Goal: Complete application form: Complete application form

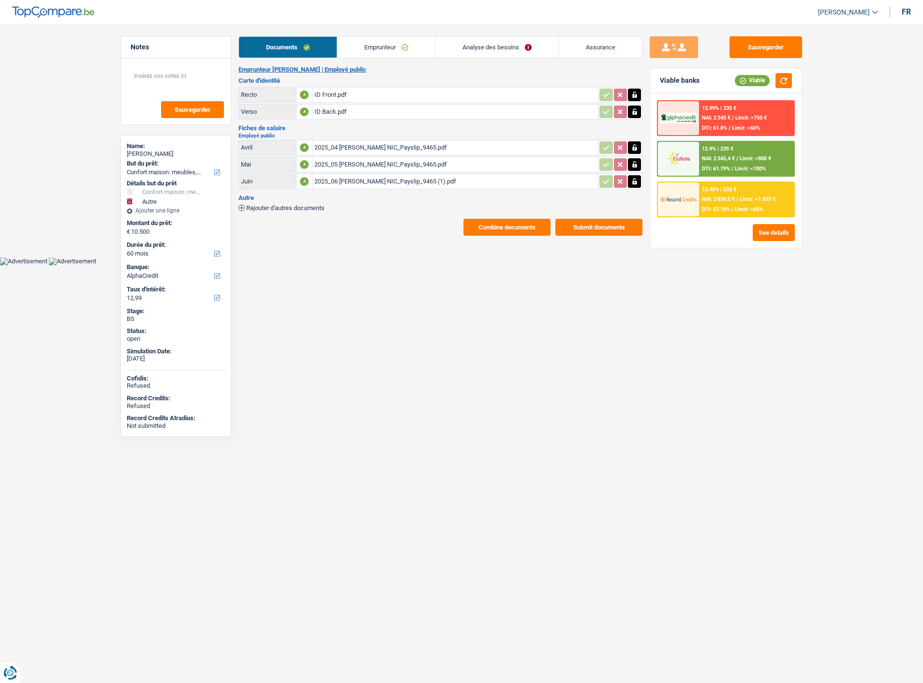
select select "household"
select select "other"
select select "60"
select select "alphacredit"
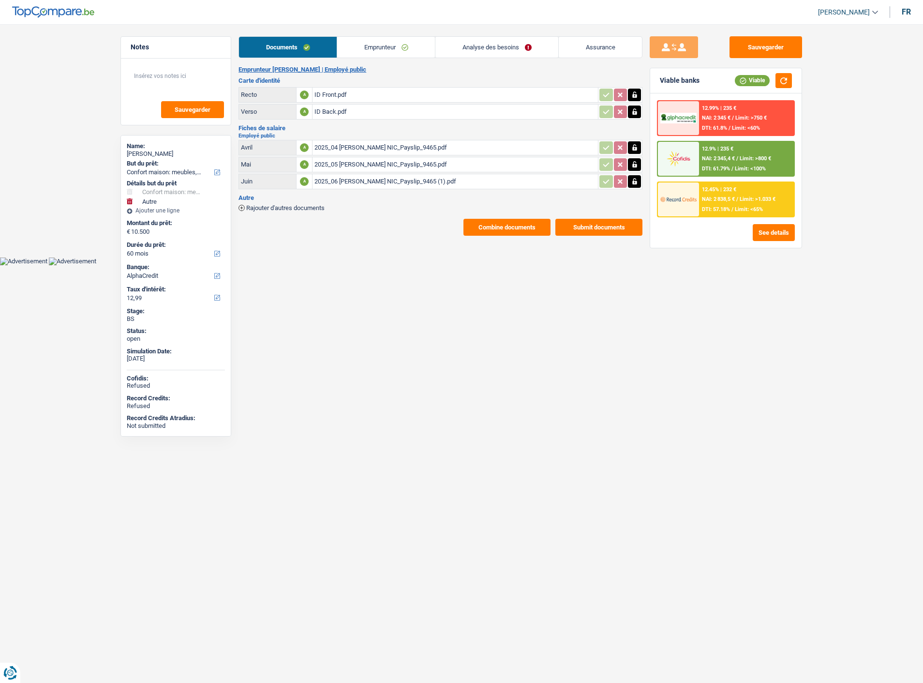
click at [353, 102] on td "ID Front.pdf" at bounding box center [455, 94] width 286 height 15
click at [352, 95] on div "ID Front.pdf" at bounding box center [455, 95] width 282 height 15
click at [500, 223] on button "Combine documents" at bounding box center [506, 227] width 87 height 17
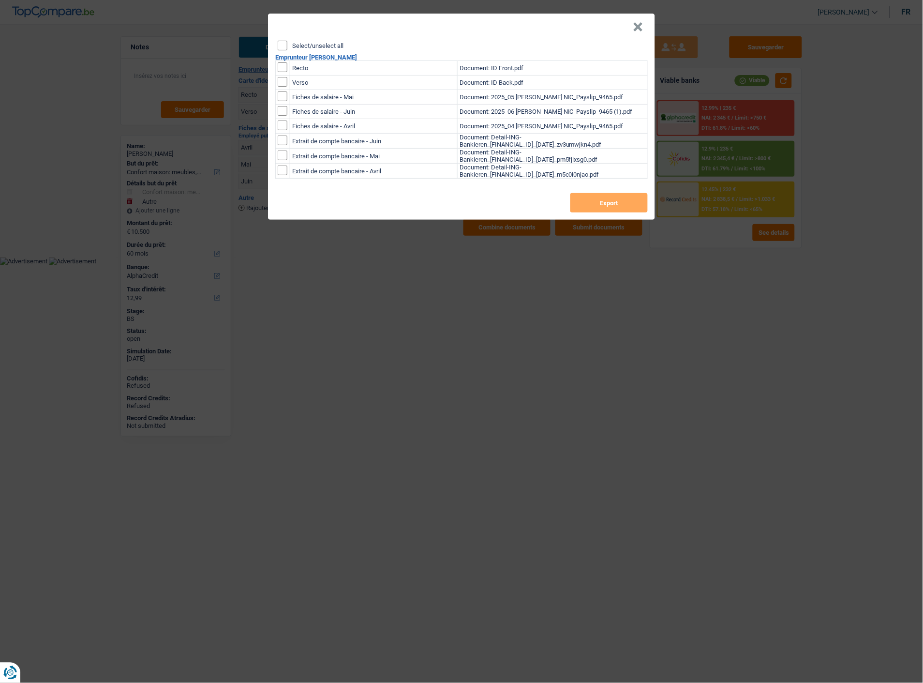
drag, startPoint x: 283, startPoint y: 47, endPoint x: 339, endPoint y: 68, distance: 59.8
click at [283, 47] on input "Select/unselect all" at bounding box center [283, 46] width 10 height 10
checkbox input "true"
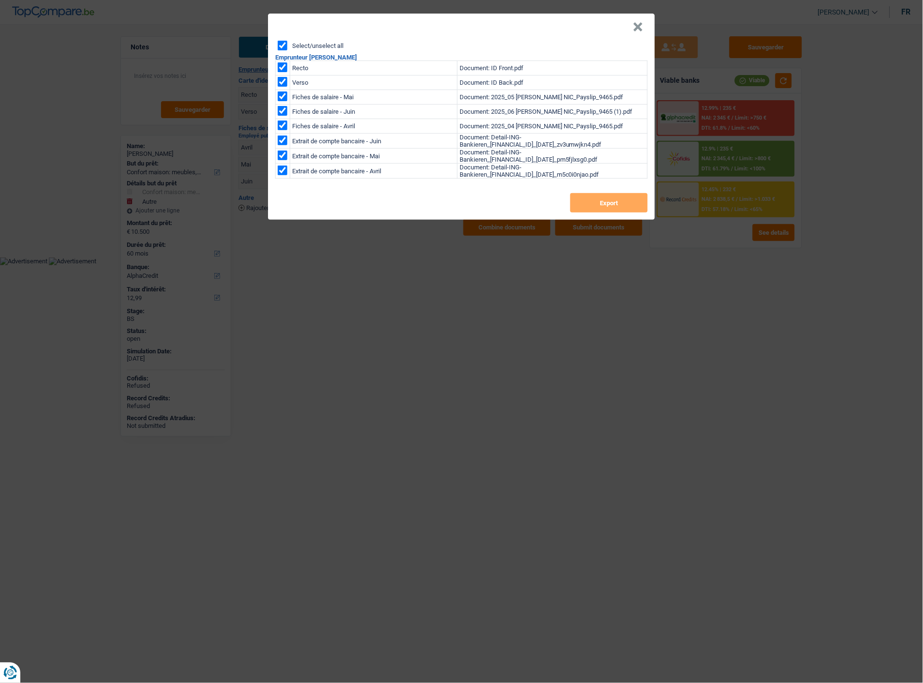
checkbox input "true"
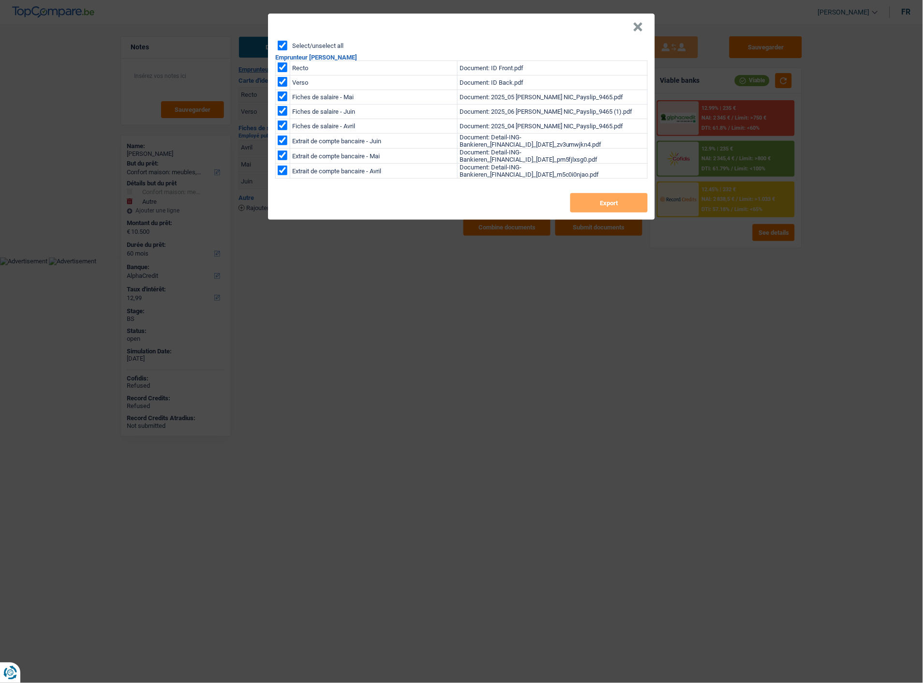
checkbox input "true"
click at [621, 209] on button "Export" at bounding box center [608, 202] width 77 height 19
click at [637, 22] on button "×" at bounding box center [638, 27] width 10 height 10
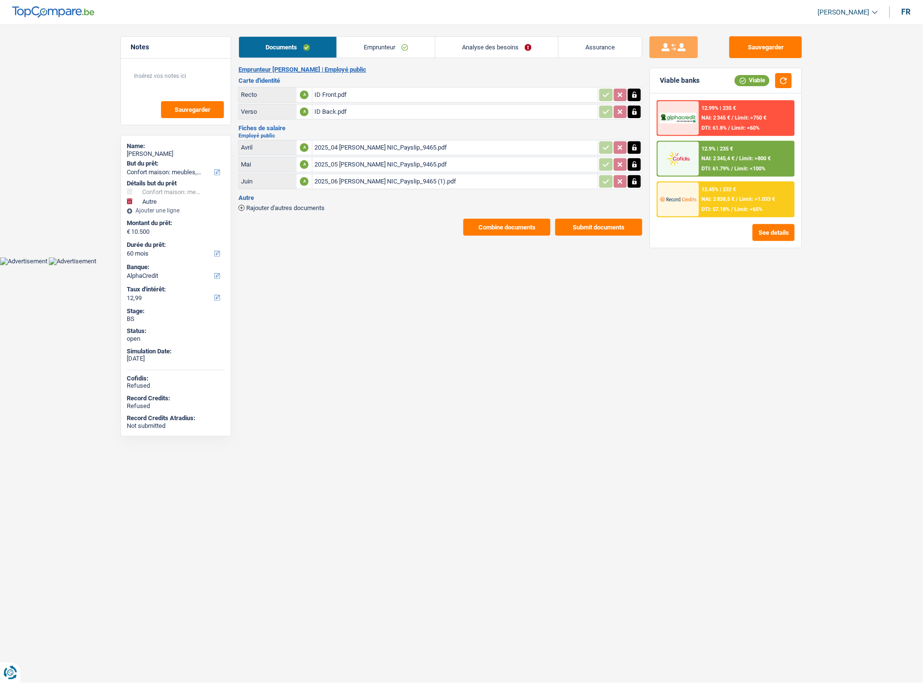
click at [518, 220] on button "Combine documents" at bounding box center [506, 227] width 87 height 17
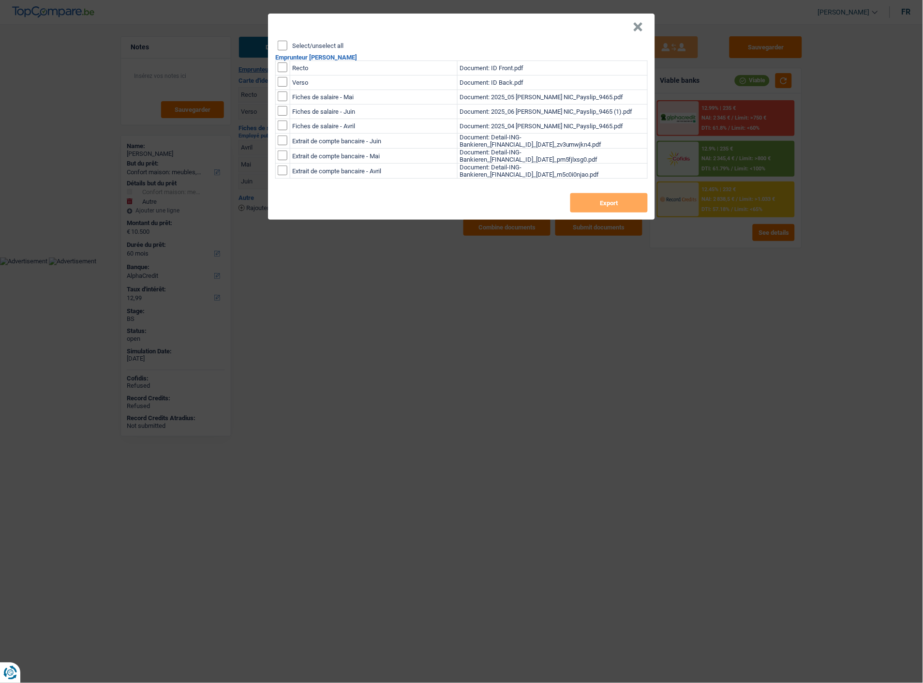
click at [640, 25] on button "×" at bounding box center [638, 27] width 10 height 10
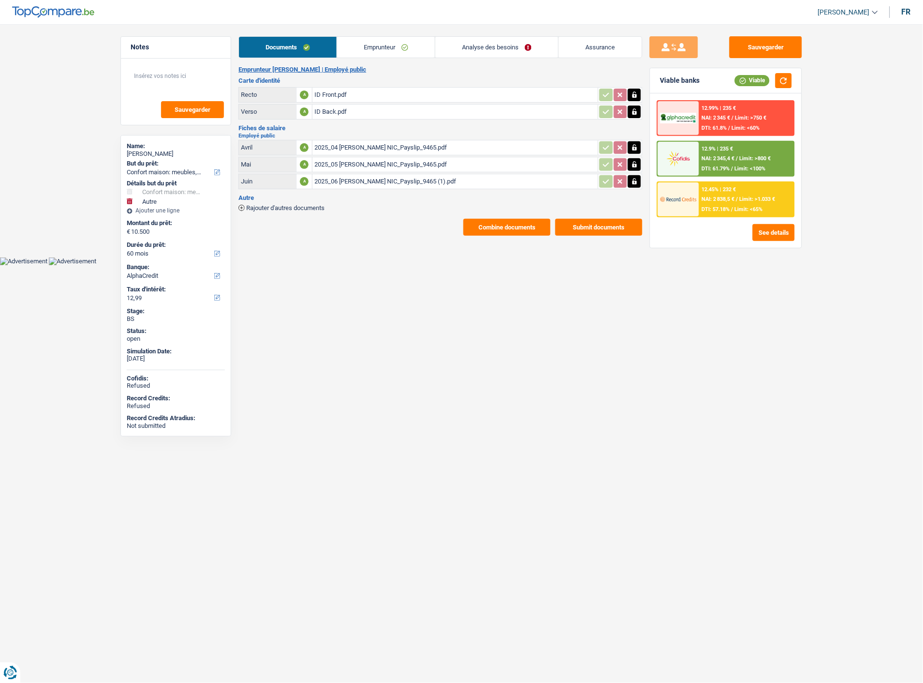
click at [531, 22] on header "Cindy Laguerre Se déconnecter fr" at bounding box center [461, 12] width 923 height 25
click at [518, 38] on link "Analyse des besoins" at bounding box center [496, 47] width 123 height 21
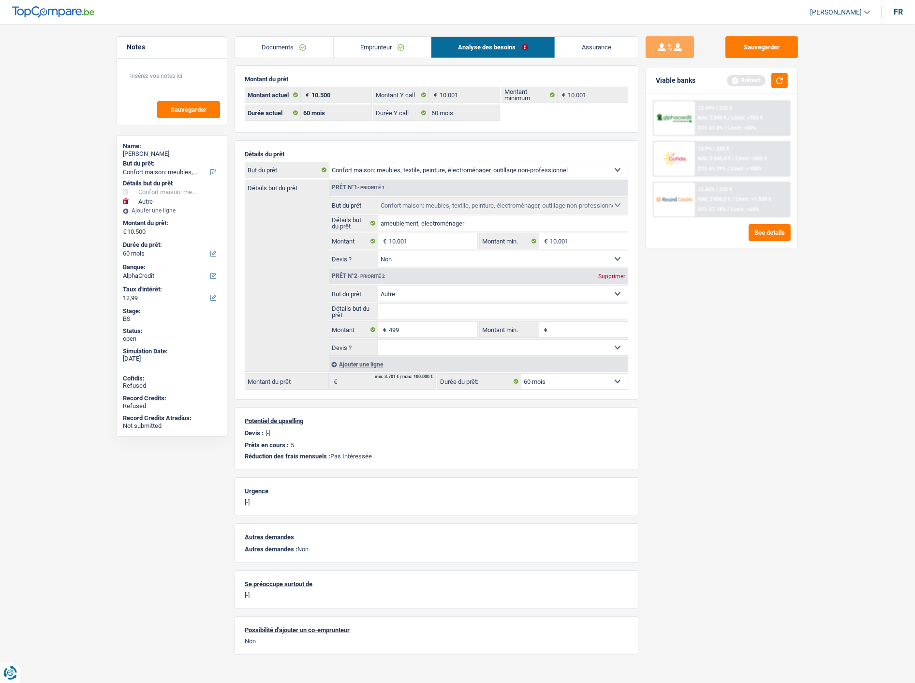
click at [401, 50] on link "Emprunteur" at bounding box center [383, 47] width 98 height 21
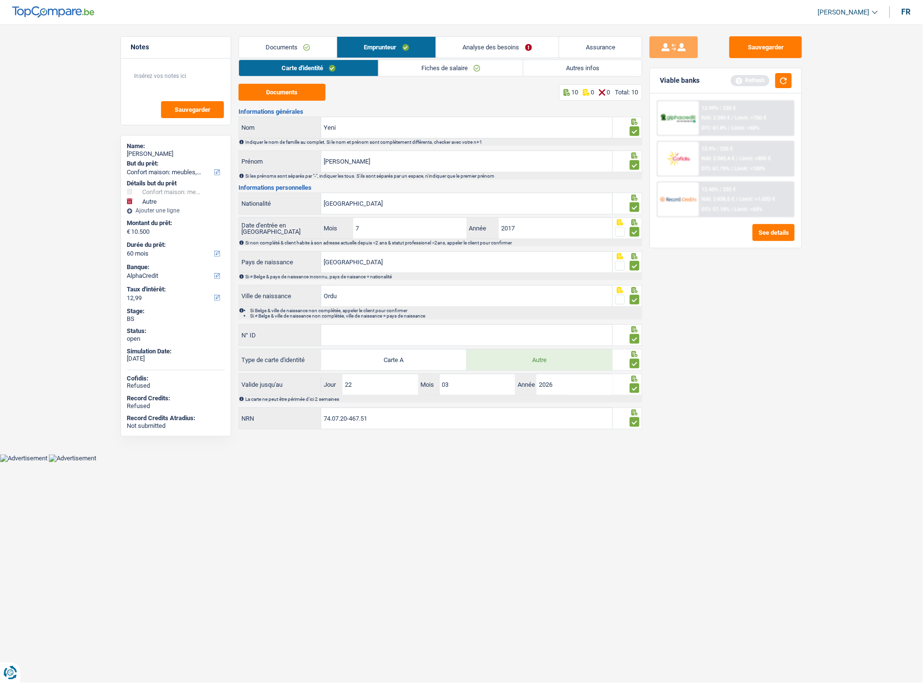
click at [579, 65] on link "Autres infos" at bounding box center [582, 68] width 119 height 16
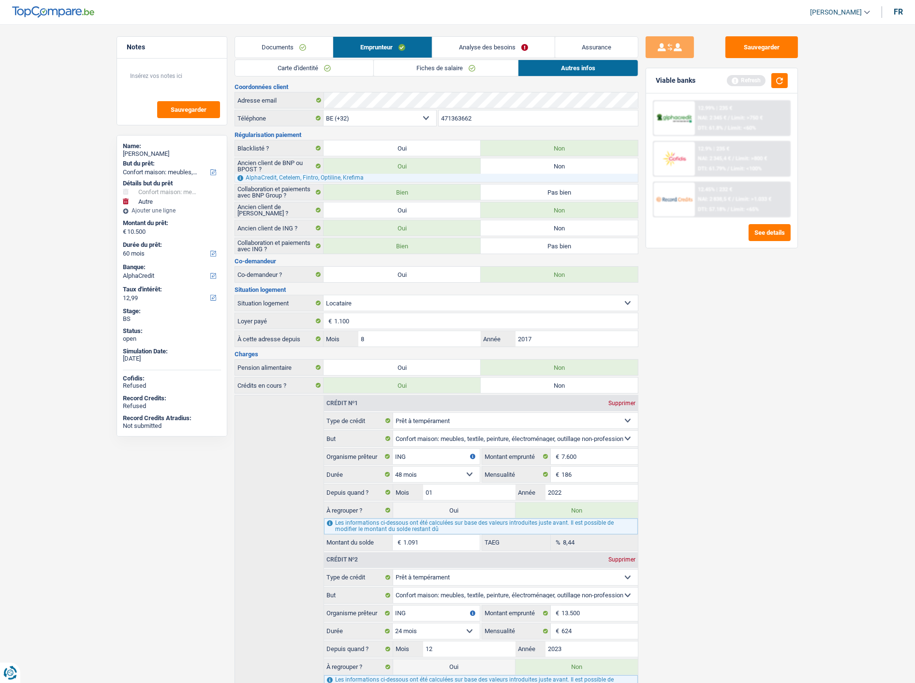
click at [747, 115] on span "Limit: >750 €" at bounding box center [746, 118] width 31 height 6
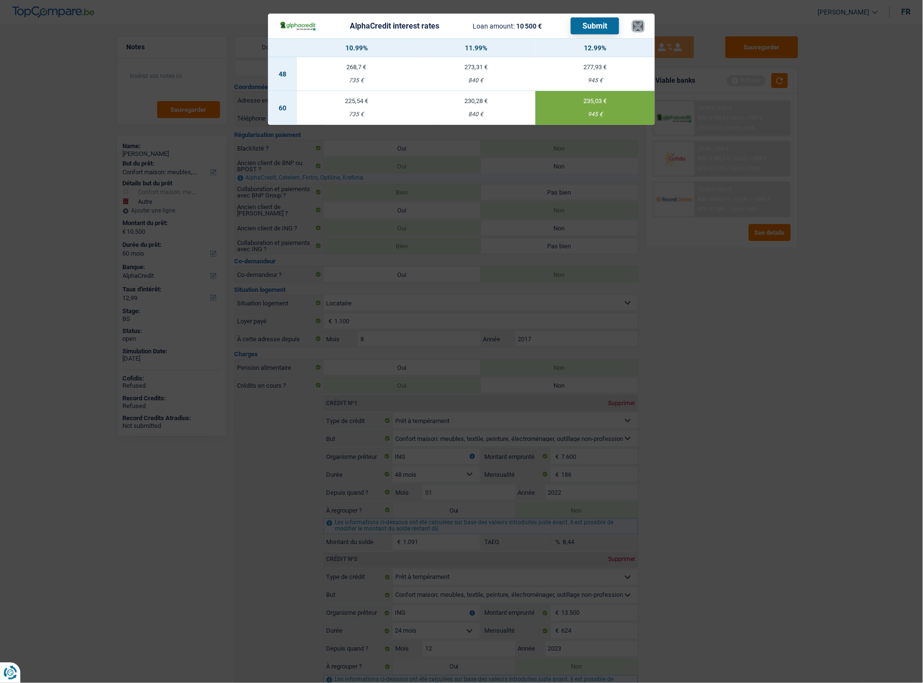
click at [639, 29] on button "×" at bounding box center [638, 26] width 10 height 10
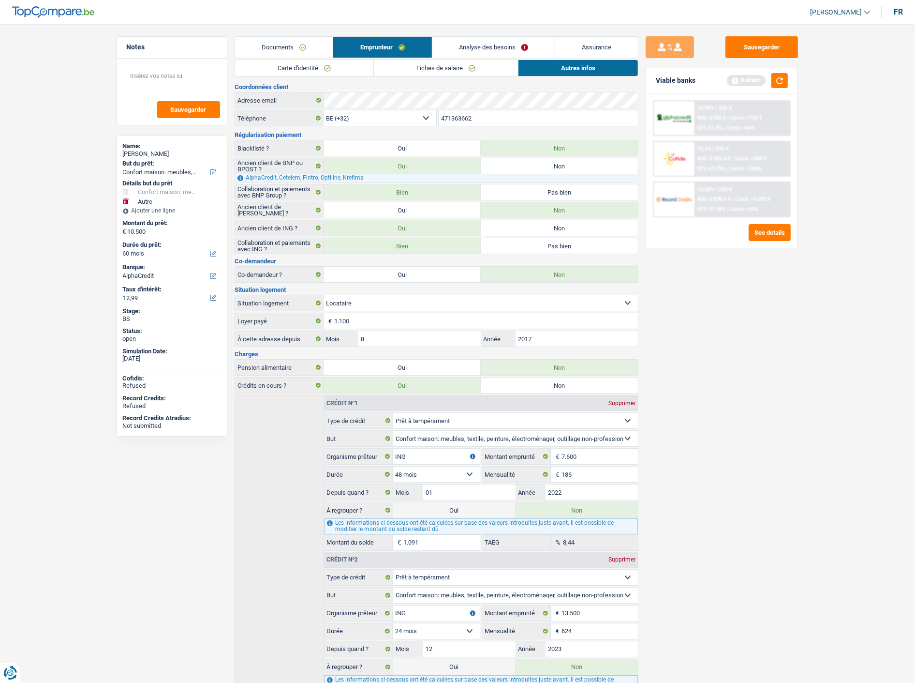
click at [785, 184] on div "12.45% | 232 € NAI: 2 838,5 € / Limit: >1.033 € DTI: 57.18% / Limit: <65%" at bounding box center [742, 199] width 95 height 34
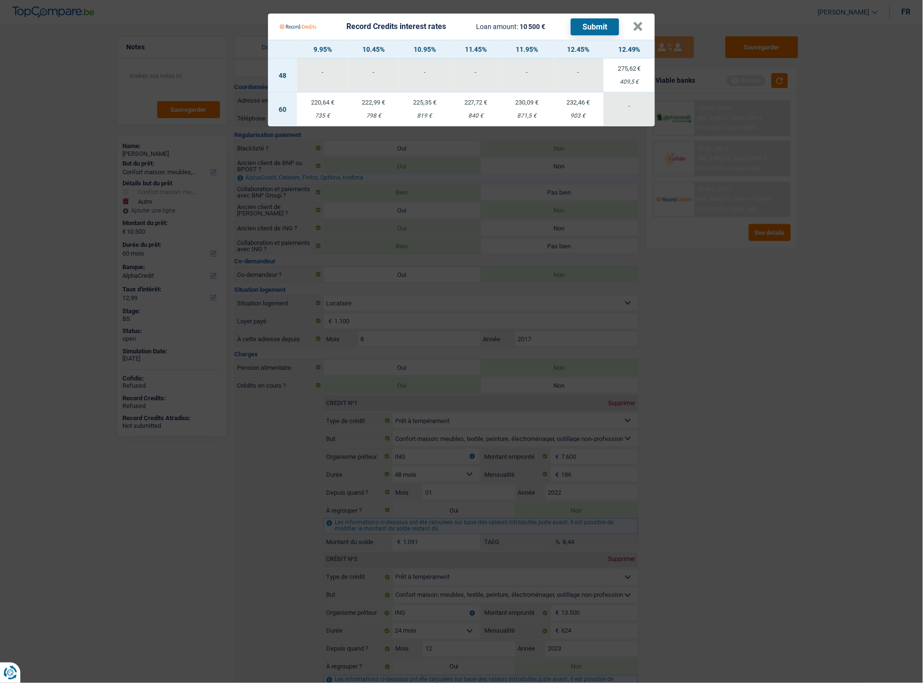
click at [752, 330] on Credits "Record Credits interest rates Loan amount: 10 500 € Submit × 9.95% 10.45% 10.95…" at bounding box center [461, 341] width 923 height 683
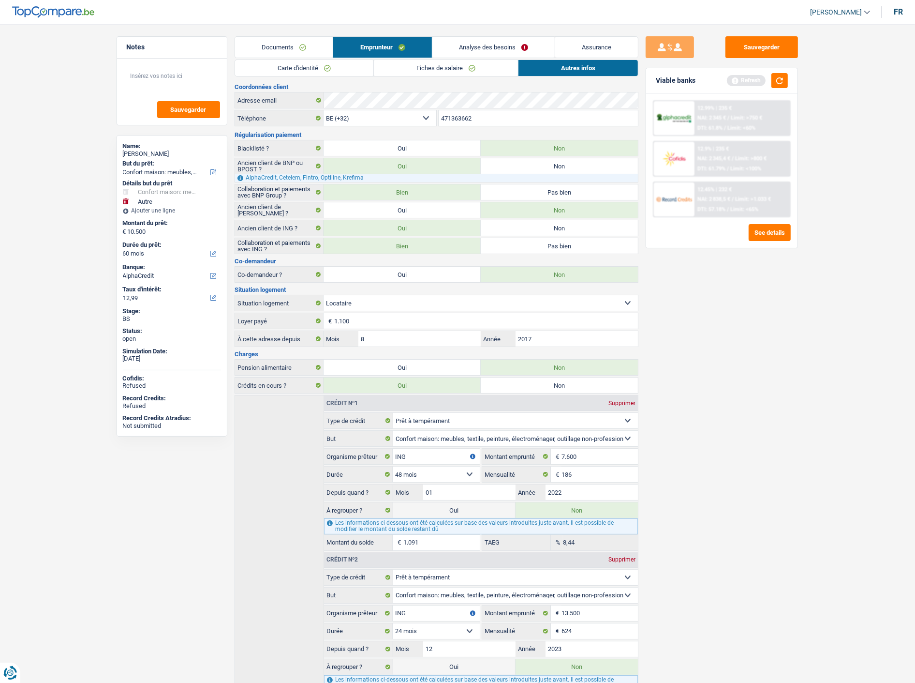
click at [719, 123] on div "12.99% | 235 € NAI: 2 345 € / Limit: >750 € DTI: 61.8% / Limit: <60%" at bounding box center [742, 118] width 95 height 34
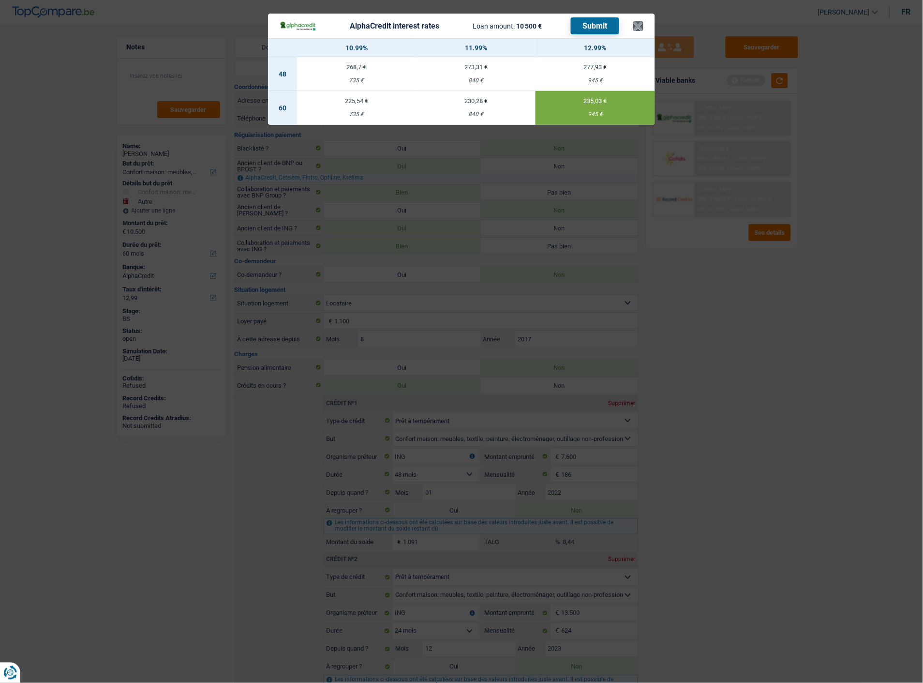
click at [643, 23] on header "AlphaCredit interest rates Loan amount: 10 500 € Submit ×" at bounding box center [461, 26] width 387 height 25
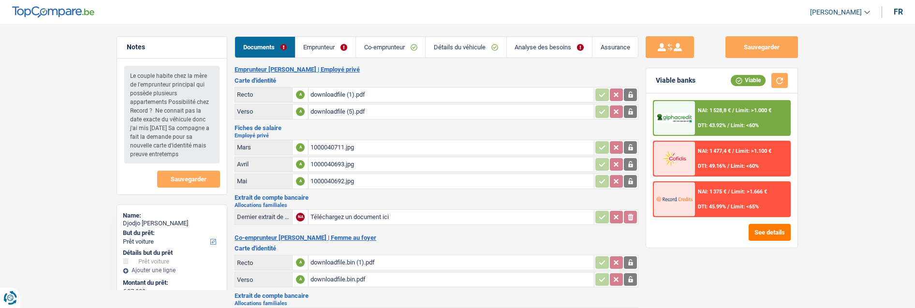
select select "car"
select select "84"
select select "alphacredit"
click at [777, 232] on button "See details" at bounding box center [770, 232] width 42 height 17
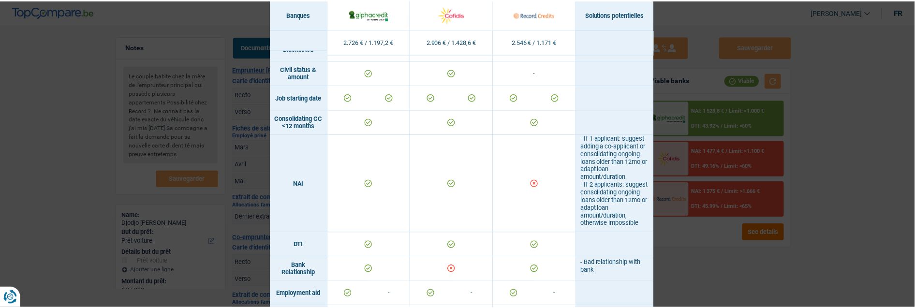
scroll to position [226, 0]
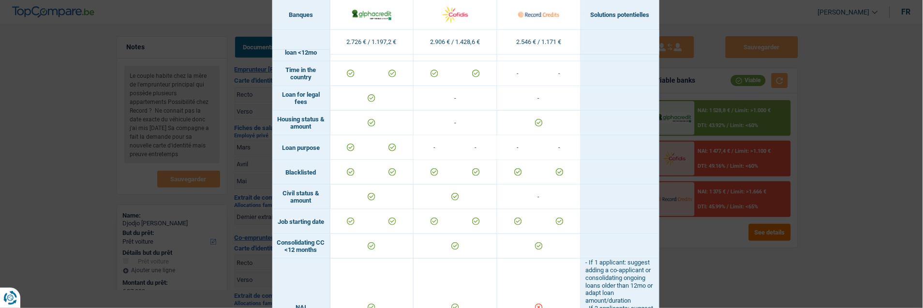
click at [765, 268] on div "Banks conditions × Banques Solutions potentielles Revenus / Charges 2.726 € / 1…" at bounding box center [461, 154] width 923 height 308
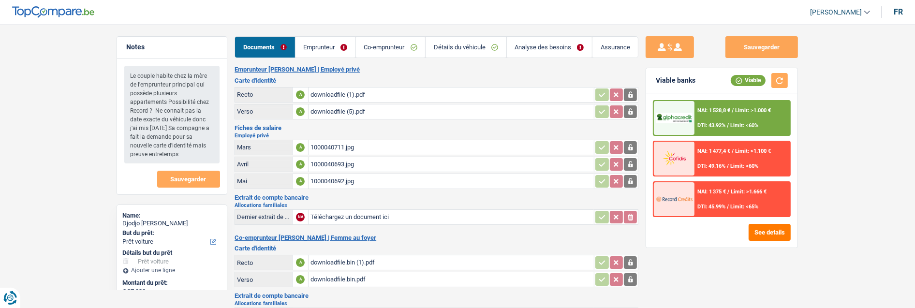
click at [724, 205] on span "DTI: 45.99%" at bounding box center [712, 207] width 28 height 6
click at [722, 198] on div "NAI: 1 375 € / Limit: >1.666 € DTI: 45.99% / Limit: <65%" at bounding box center [742, 199] width 95 height 34
click at [716, 234] on div "See details" at bounding box center [722, 232] width 138 height 17
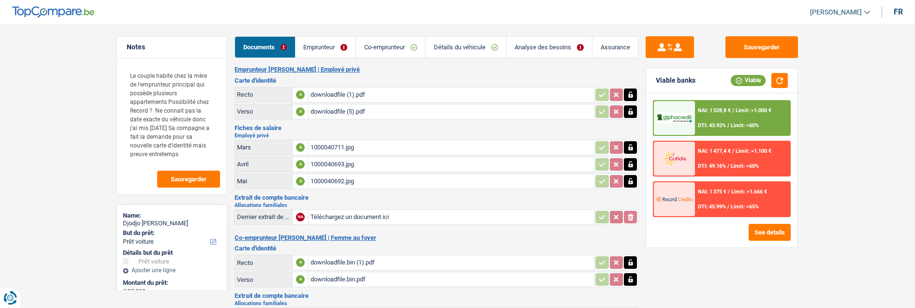
select select "car"
select select "84"
select select "alphacredit"
click at [717, 199] on div "NAI: 1 375 € / Limit: >1.666 € DTI: 45.99% / Limit: <65%" at bounding box center [742, 199] width 95 height 34
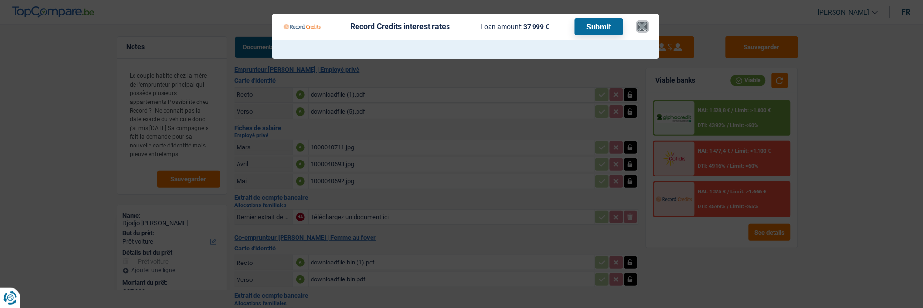
click at [643, 26] on button "×" at bounding box center [643, 27] width 10 height 10
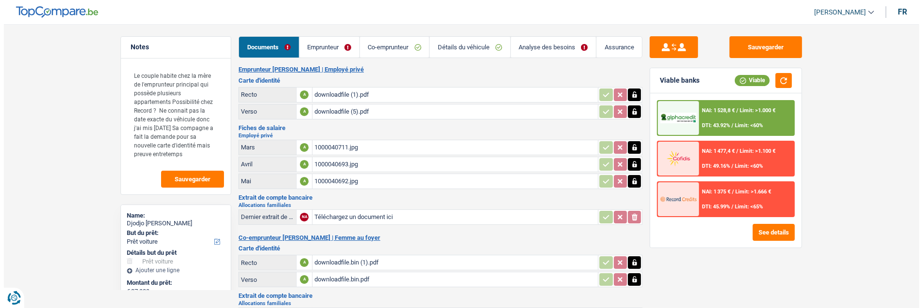
scroll to position [176, 0]
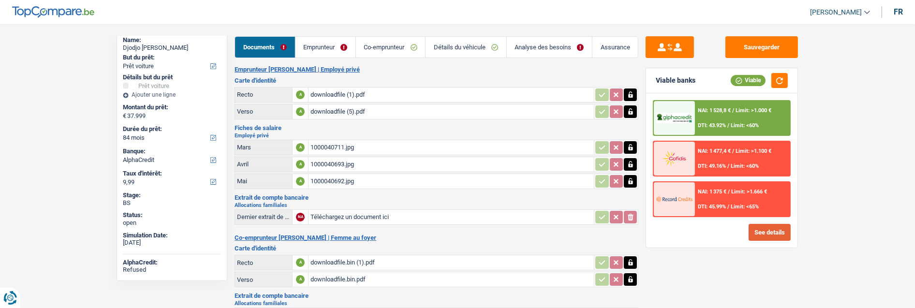
click at [784, 225] on button "See details" at bounding box center [770, 232] width 42 height 17
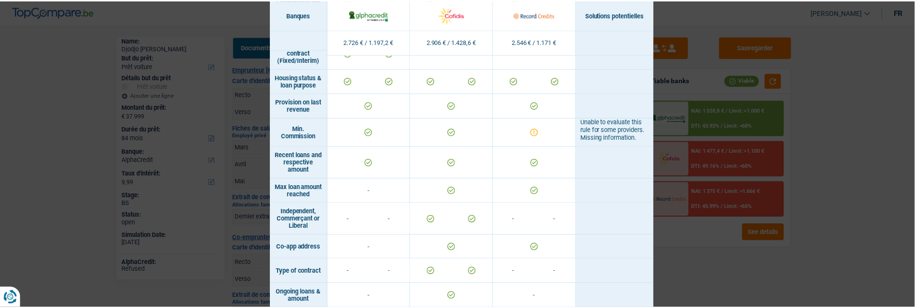
scroll to position [764, 0]
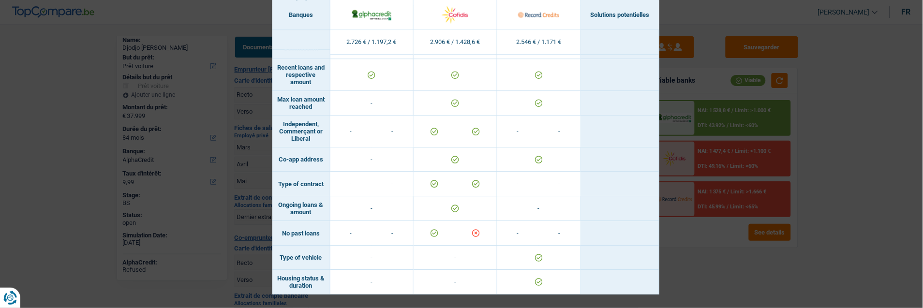
click at [689, 282] on div "Banks conditions × Banques Solutions potentielles Revenus / Charges 2.726 € / 1…" at bounding box center [461, 154] width 923 height 308
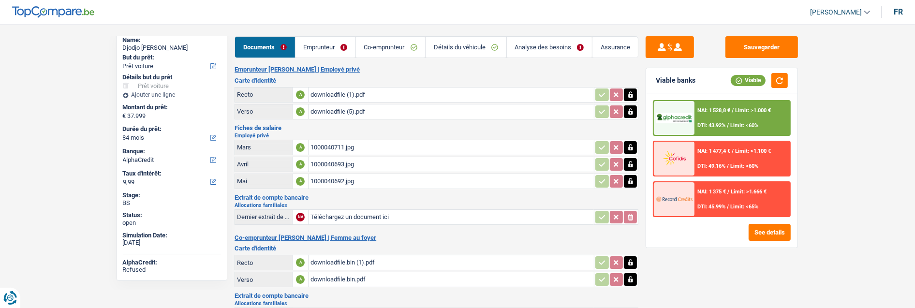
click at [751, 209] on div "NAI: 1 375 € / Limit: >1.666 € DTI: 45.99% / Limit: <65%" at bounding box center [742, 199] width 95 height 34
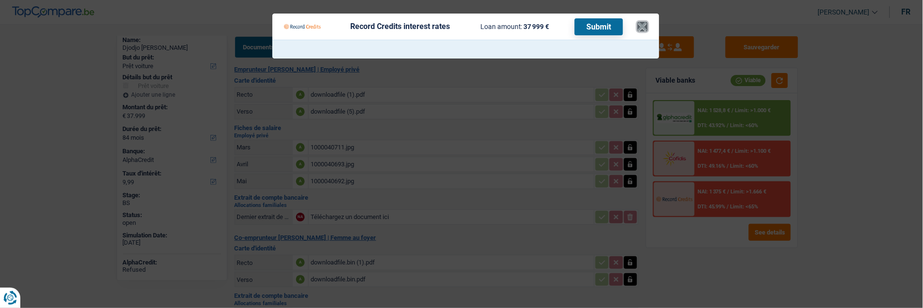
click at [643, 30] on button "×" at bounding box center [643, 27] width 10 height 10
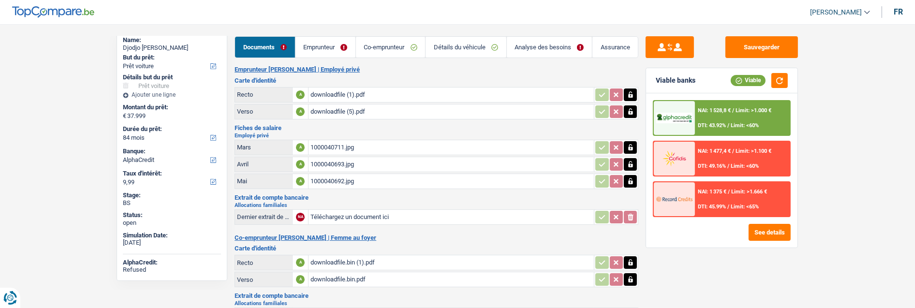
click at [155, 45] on div "Djodjo ZINGA MOSESE" at bounding box center [172, 48] width 98 height 8
copy div "ZINGA"
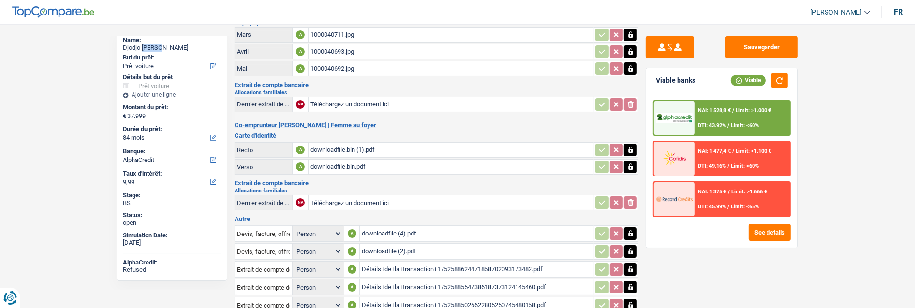
scroll to position [175, 0]
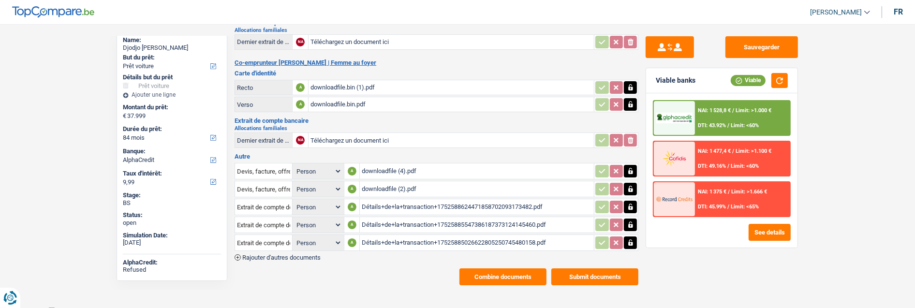
click at [401, 168] on div "downloadfile (4).pdf" at bounding box center [477, 171] width 230 height 15
click at [395, 182] on div "downloadfile (2).pdf" at bounding box center [477, 189] width 230 height 15
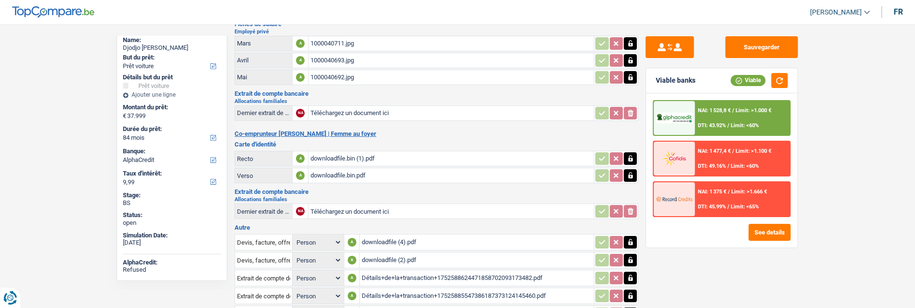
scroll to position [0, 0]
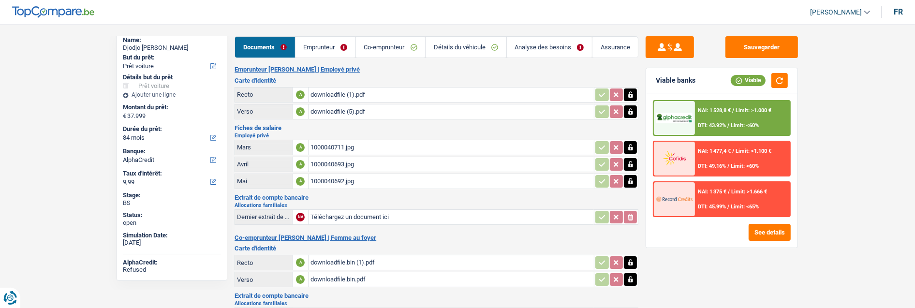
click at [346, 44] on link "Emprunteur" at bounding box center [326, 47] width 60 height 21
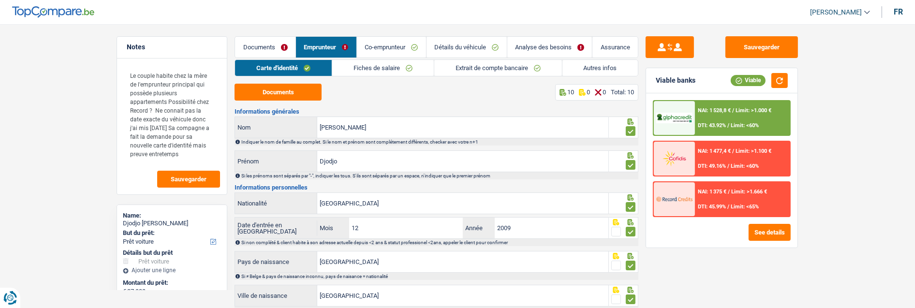
drag, startPoint x: 268, startPoint y: 45, endPoint x: 414, endPoint y: 114, distance: 161.6
click at [268, 45] on link "Documents" at bounding box center [265, 47] width 60 height 21
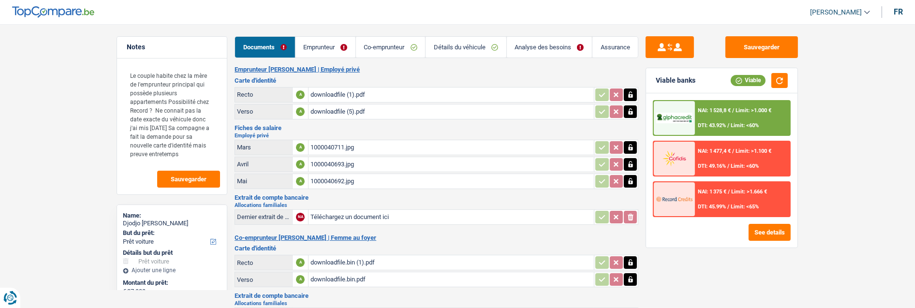
click at [345, 92] on div "downloadfile (1).pdf" at bounding box center [452, 95] width 282 height 15
click at [327, 45] on link "Emprunteur" at bounding box center [326, 47] width 60 height 21
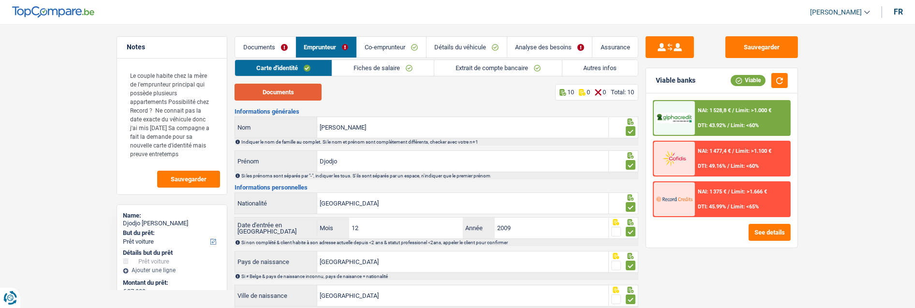
click at [289, 94] on button "Documents" at bounding box center [278, 92] width 87 height 17
click at [287, 45] on link "Documents" at bounding box center [265, 47] width 60 height 21
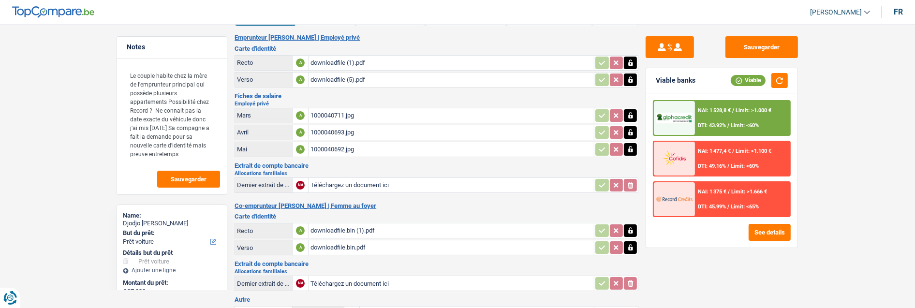
scroll to position [161, 0]
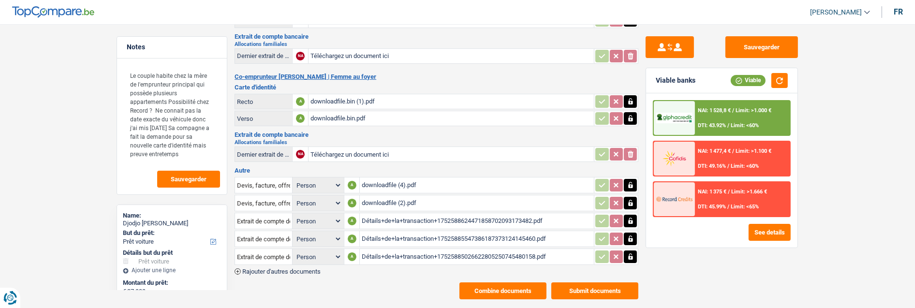
click at [336, 97] on div "downloadfile.bin (1).pdf" at bounding box center [452, 101] width 282 height 15
click at [361, 97] on div "downloadfile.bin (1).pdf" at bounding box center [452, 101] width 282 height 15
click at [424, 182] on div "downloadfile (4).pdf" at bounding box center [477, 185] width 230 height 15
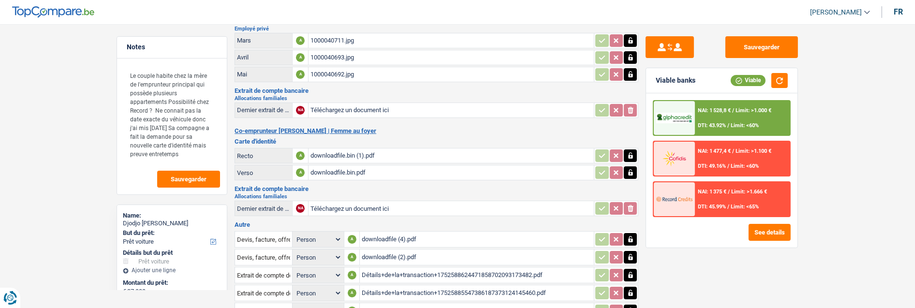
scroll to position [0, 0]
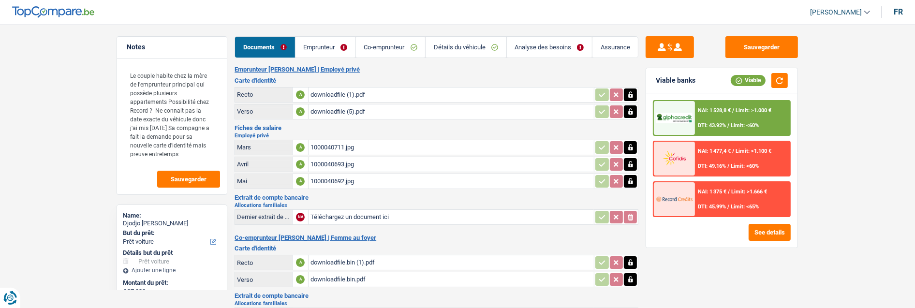
click at [366, 147] on div "1000040711.jpg" at bounding box center [452, 147] width 282 height 15
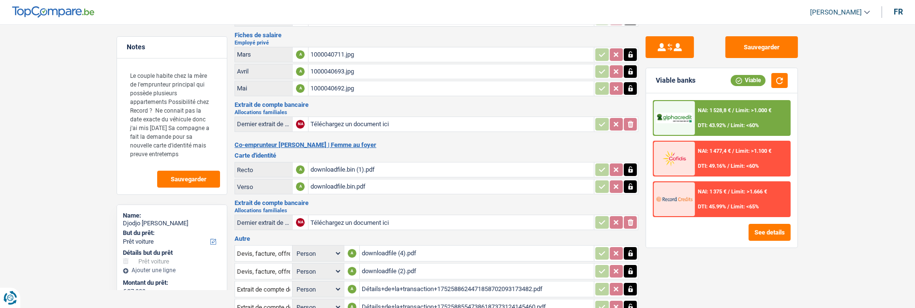
scroll to position [175, 0]
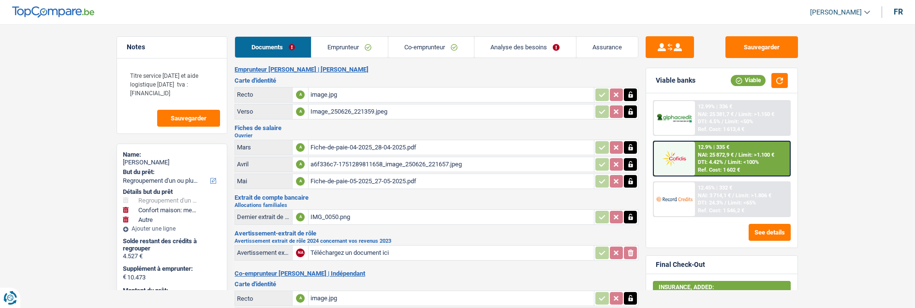
select select "refinancing"
select select "household"
select select "other"
select select "60"
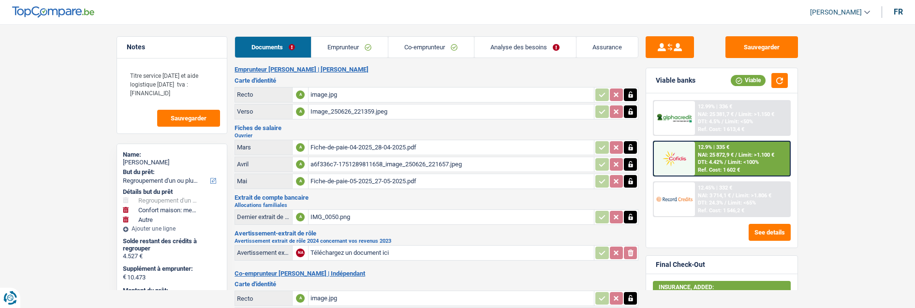
select select "coApplicant"
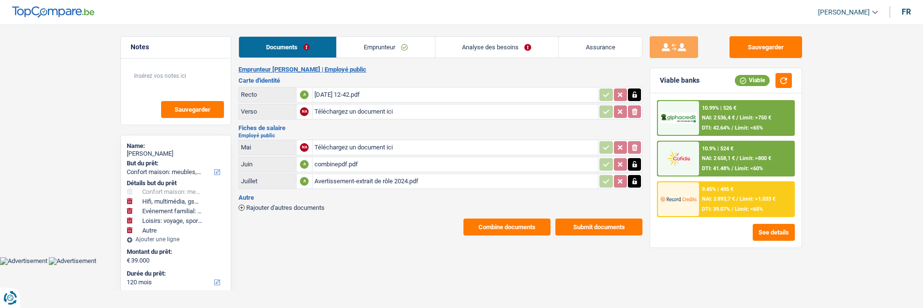
select select "household"
select select "tech"
select select "familyEvent"
select select "hobbies"
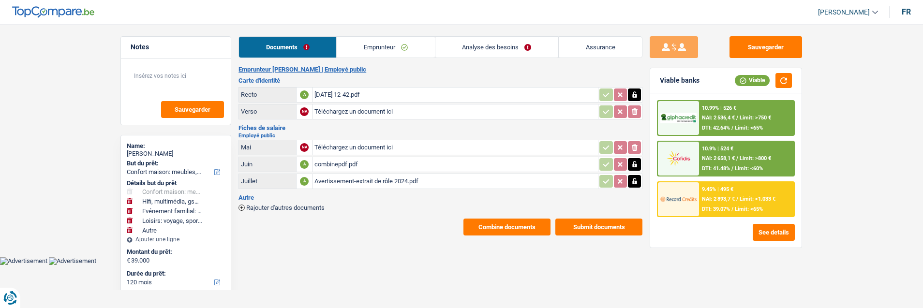
select select "other"
select select "120"
select select "cofidis"
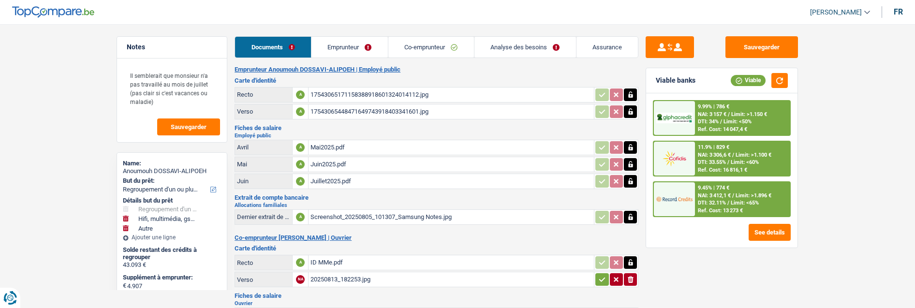
select select "refinancing"
select select "tech"
select select "other"
select select "84"
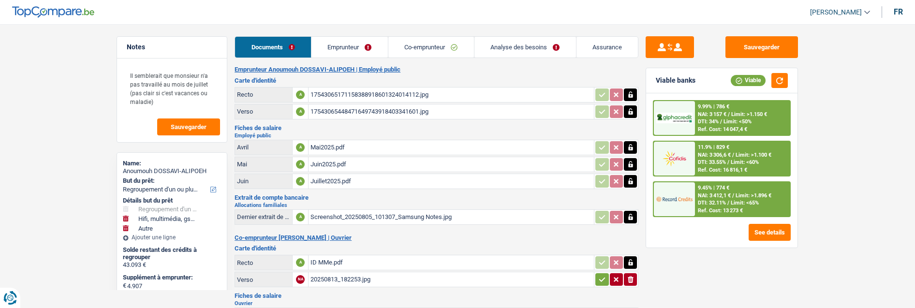
select select "record credits"
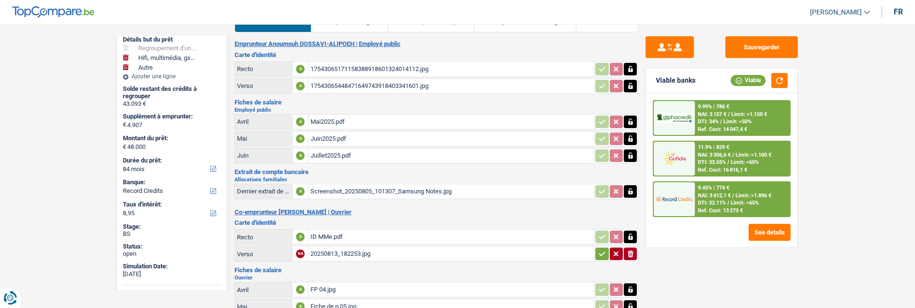
scroll to position [12, 0]
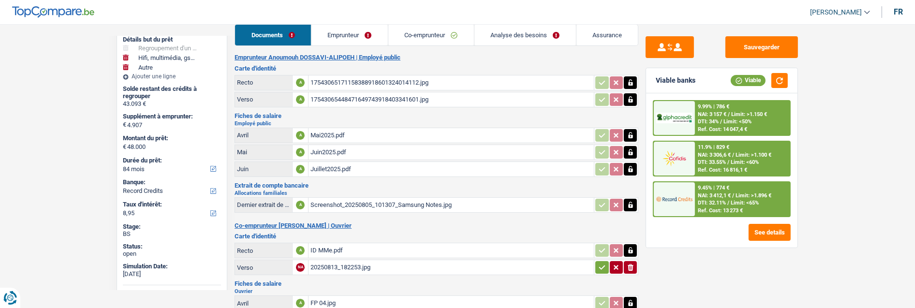
click at [342, 166] on div "Juillet2025.pdf" at bounding box center [452, 169] width 282 height 15
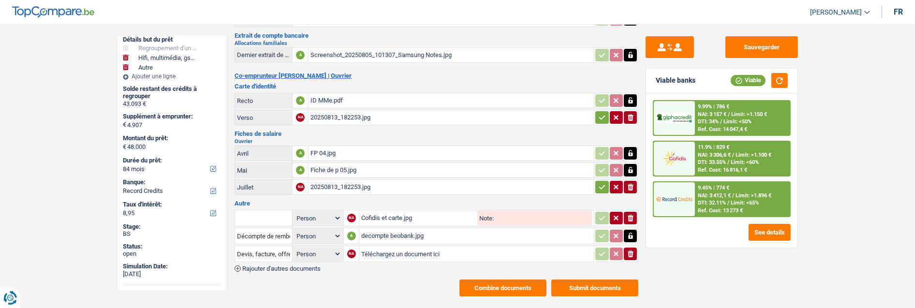
scroll to position [173, 0]
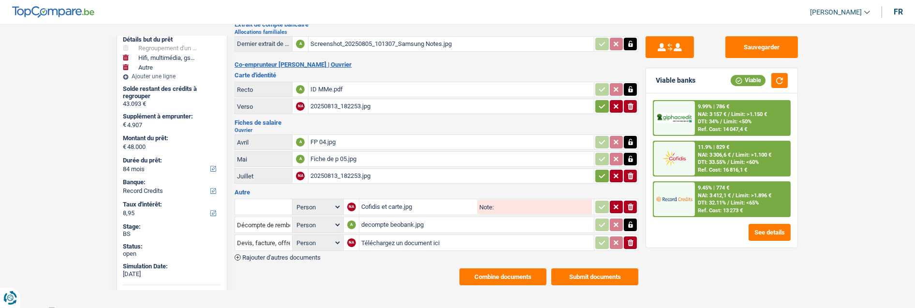
click at [352, 173] on div "20250813_182253.jpg" at bounding box center [452, 176] width 282 height 15
click at [356, 175] on div "20250813_182253.jpg" at bounding box center [452, 176] width 282 height 15
click at [333, 157] on div "Fiche de p 05.jpg" at bounding box center [452, 159] width 282 height 15
click at [354, 171] on div "20250813_182253.jpg" at bounding box center [452, 176] width 282 height 15
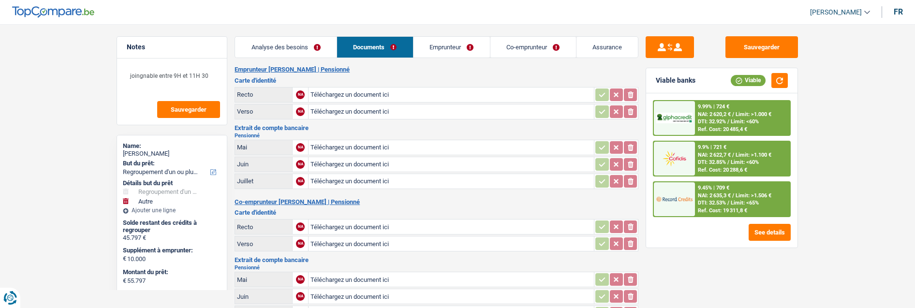
select select "refinancing"
select select "other"
select select "120"
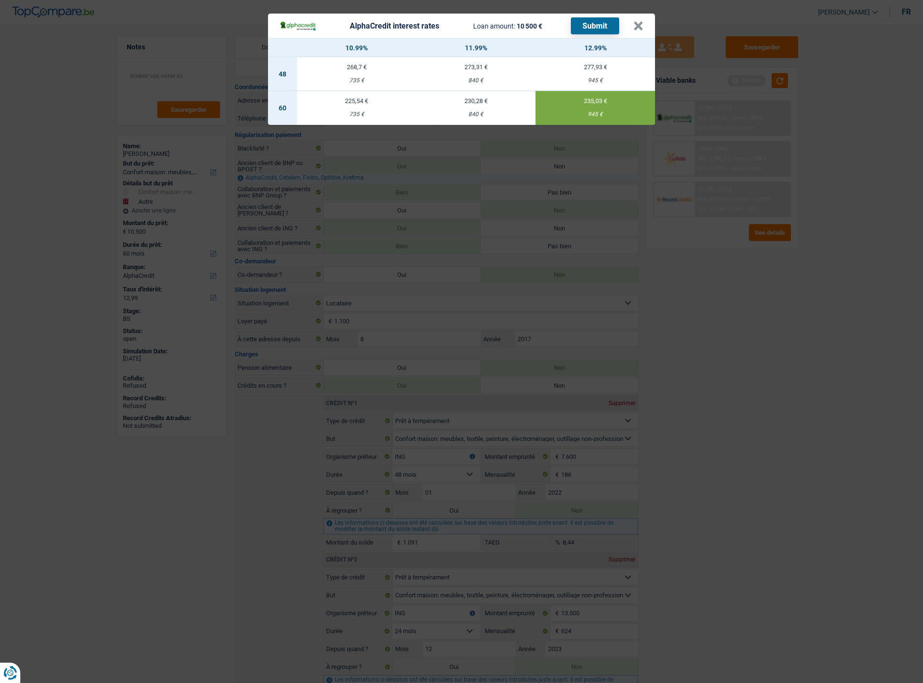
select select "household"
select select "other"
select select "60"
select select "alphacredit"
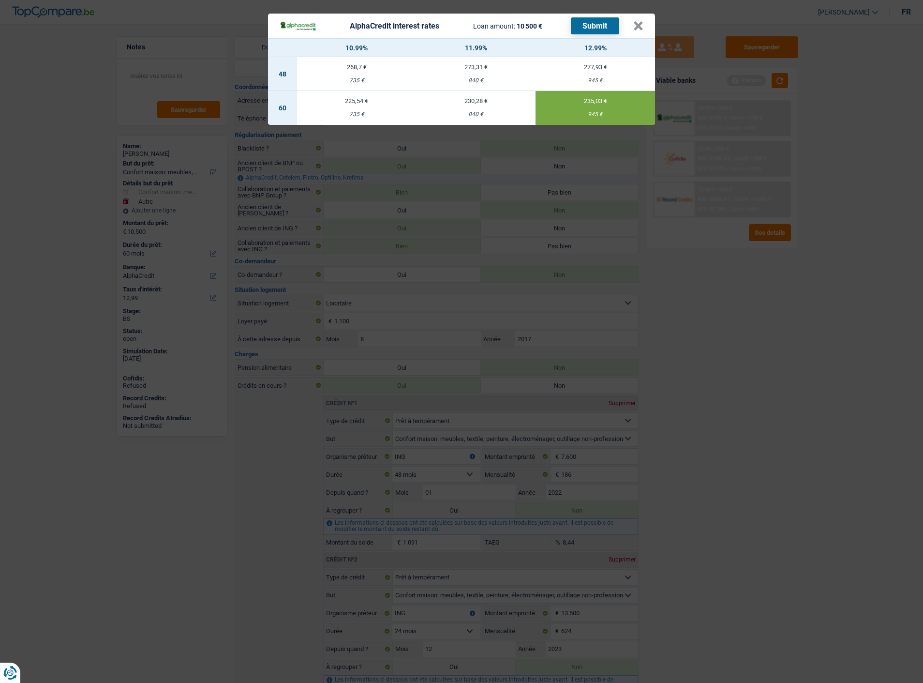
select select "32"
select select "rents"
select select "personalLoan"
select select "homeFurnishingOrRelocation"
select select "48"
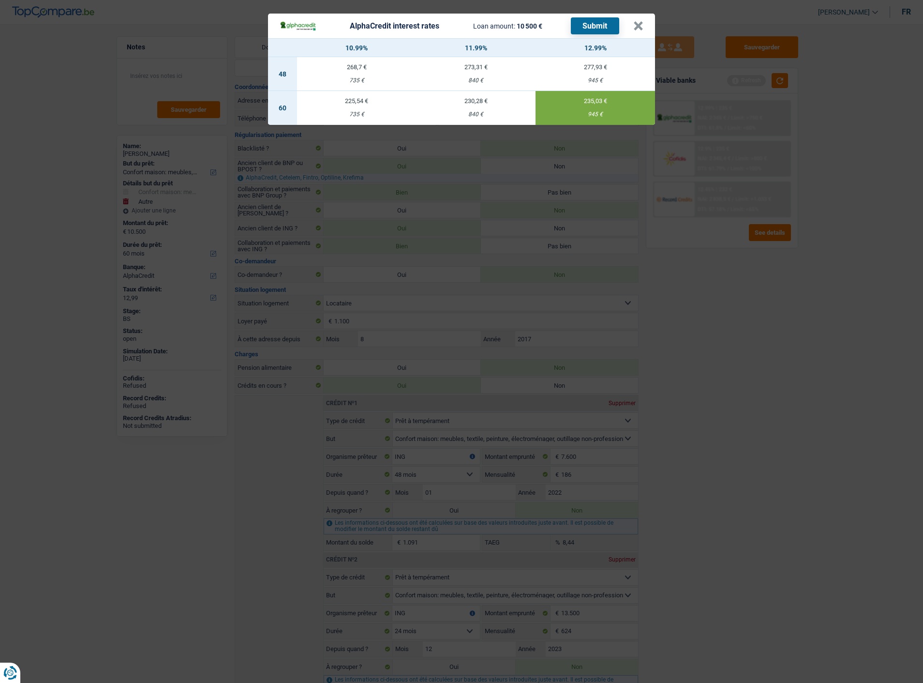
select select "personalLoan"
select select "homeFurnishingOrRelocation"
select select "24"
select select "personalLoan"
select select "smallWorks"
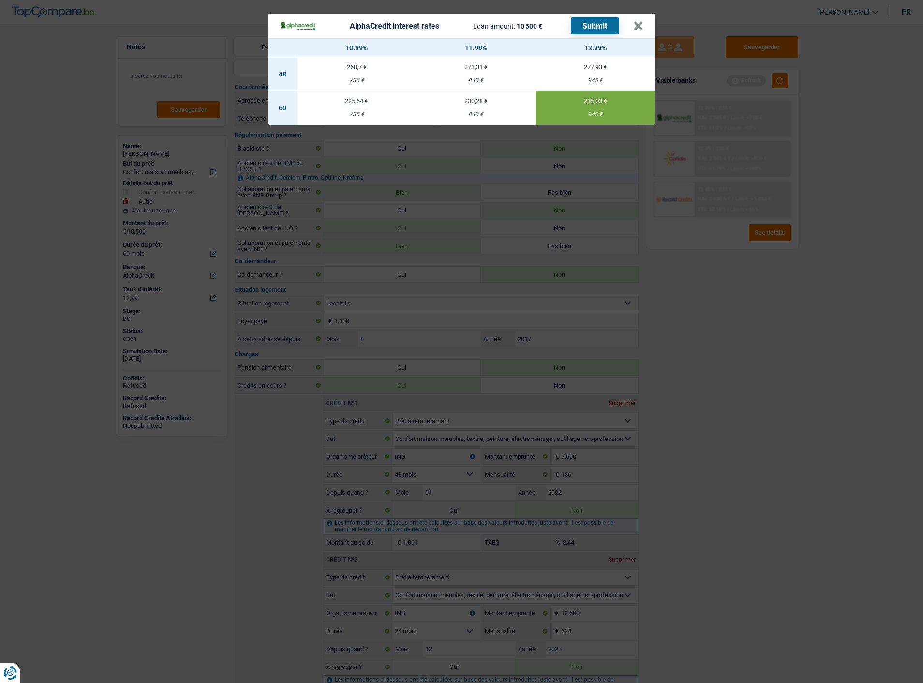
select select "48"
select select "carLoan"
select select "60"
select select "carLoan"
select select "72"
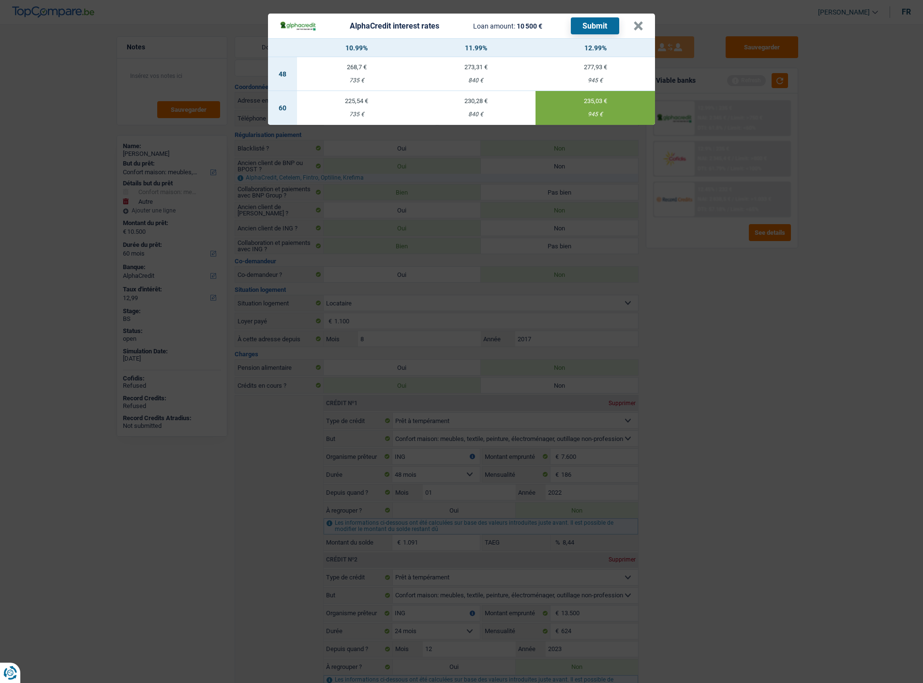
click at [642, 25] on button "×" at bounding box center [638, 26] width 10 height 10
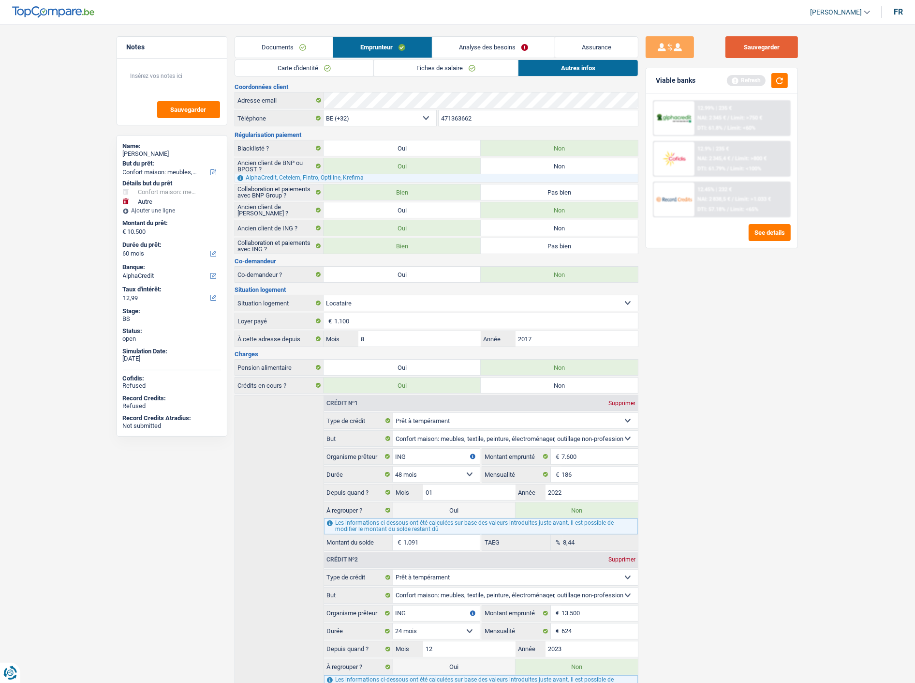
drag, startPoint x: 761, startPoint y: 55, endPoint x: 730, endPoint y: 34, distance: 38.0
click at [761, 55] on button "Sauvegarder" at bounding box center [762, 47] width 73 height 22
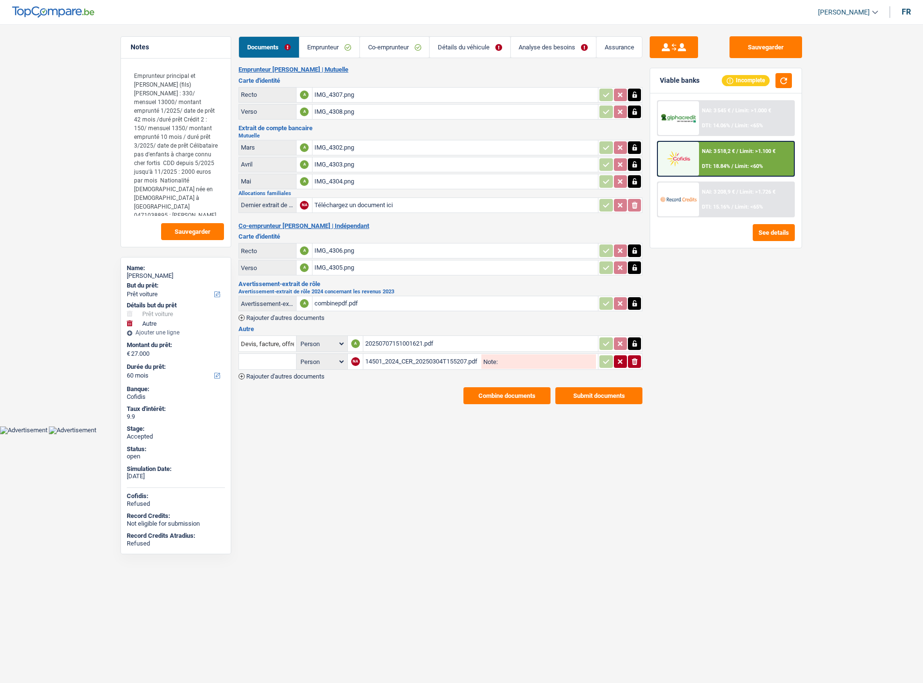
select select "car"
select select "other"
select select "60"
click at [330, 46] on link "Emprunteur" at bounding box center [329, 47] width 60 height 21
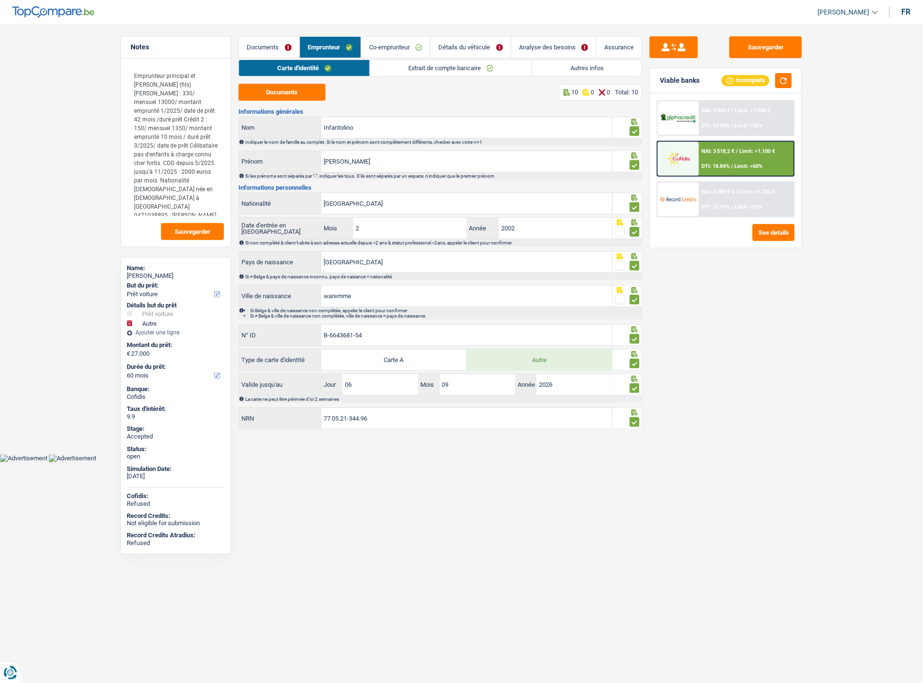
click at [731, 125] on span "/" at bounding box center [732, 125] width 2 height 6
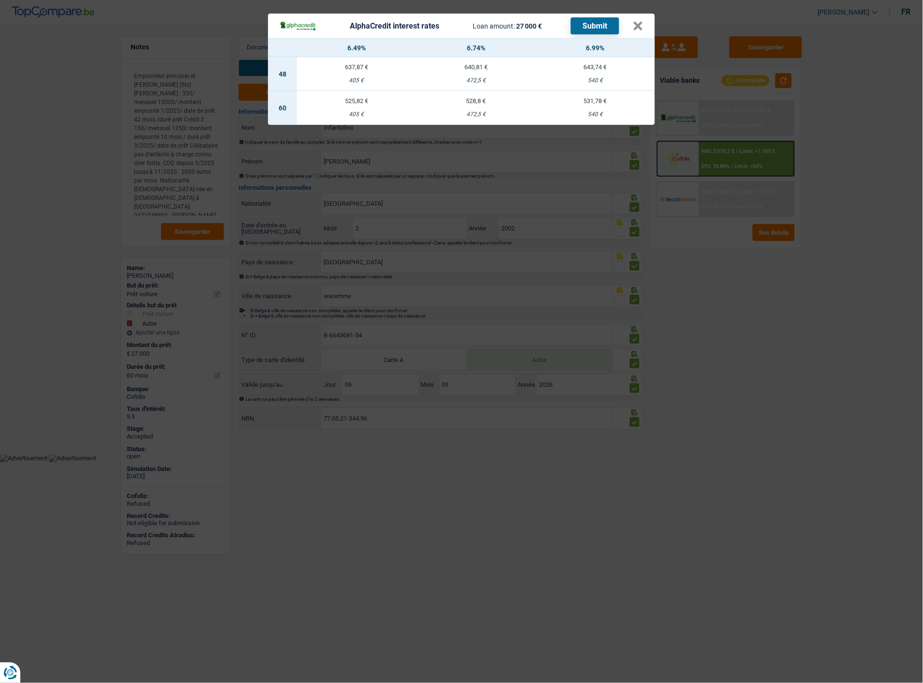
click at [794, 332] on div "AlphaCredit interest rates Loan amount: 27 000 € Submit × 6.49% 6.74% 6.99% 48 …" at bounding box center [461, 341] width 923 height 683
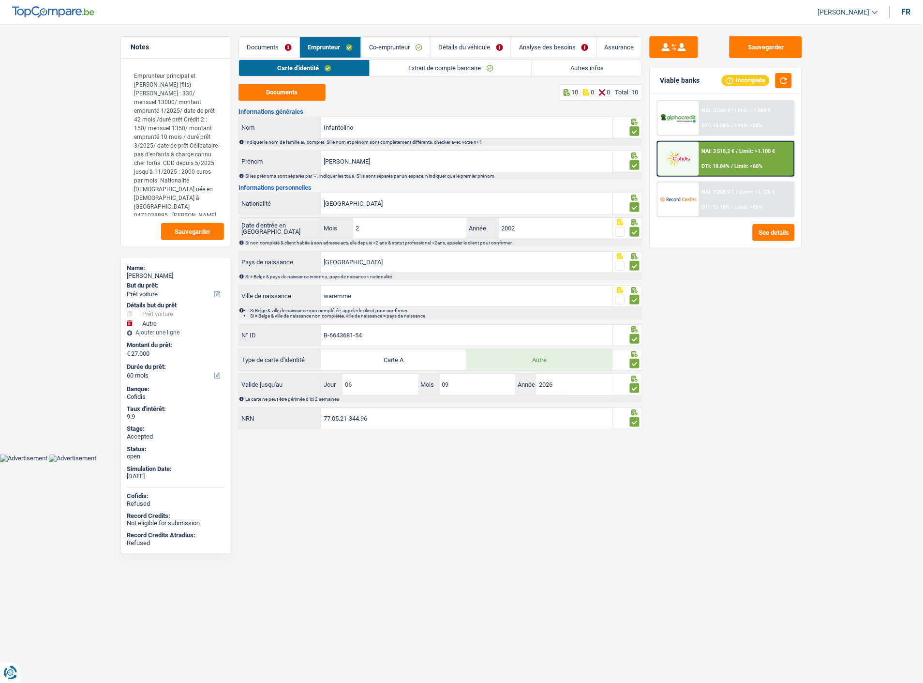
click at [406, 67] on link "Extrait de compte bancaire" at bounding box center [451, 68] width 162 height 16
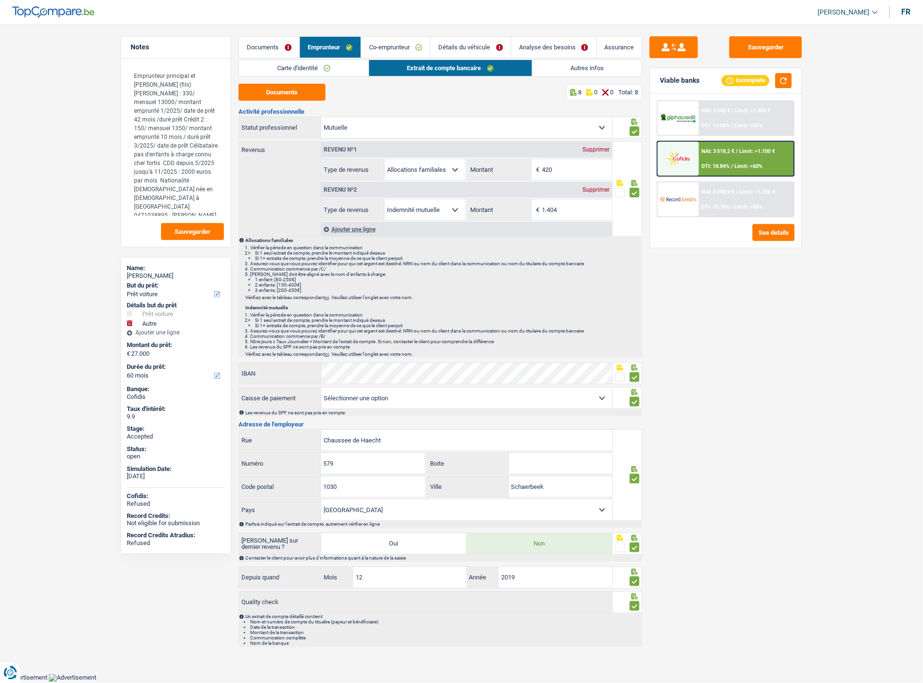
click at [540, 55] on link "Analyse des besoins" at bounding box center [553, 47] width 85 height 21
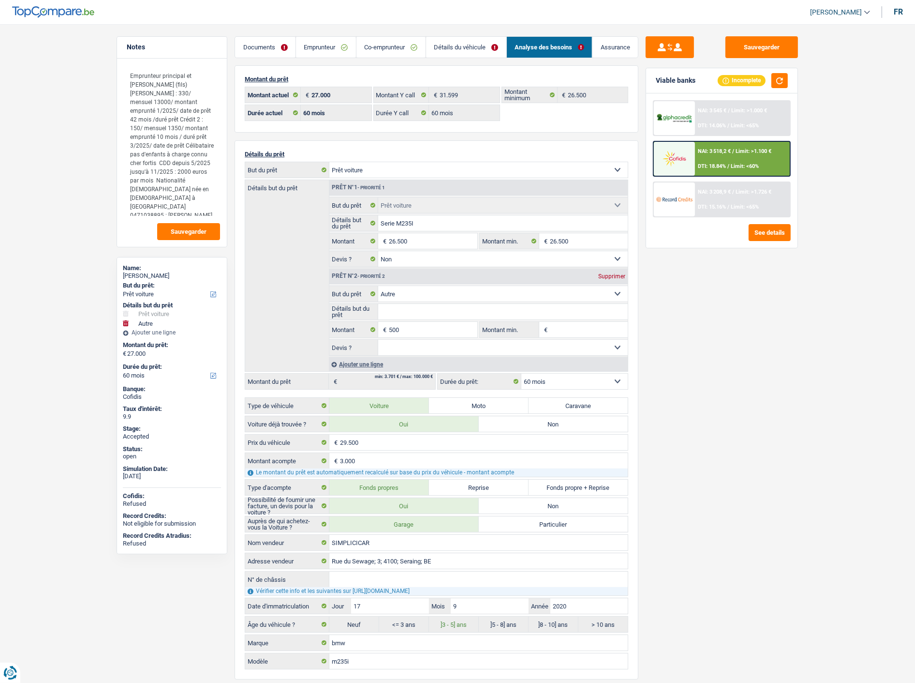
click at [343, 56] on link "Emprunteur" at bounding box center [326, 47] width 60 height 21
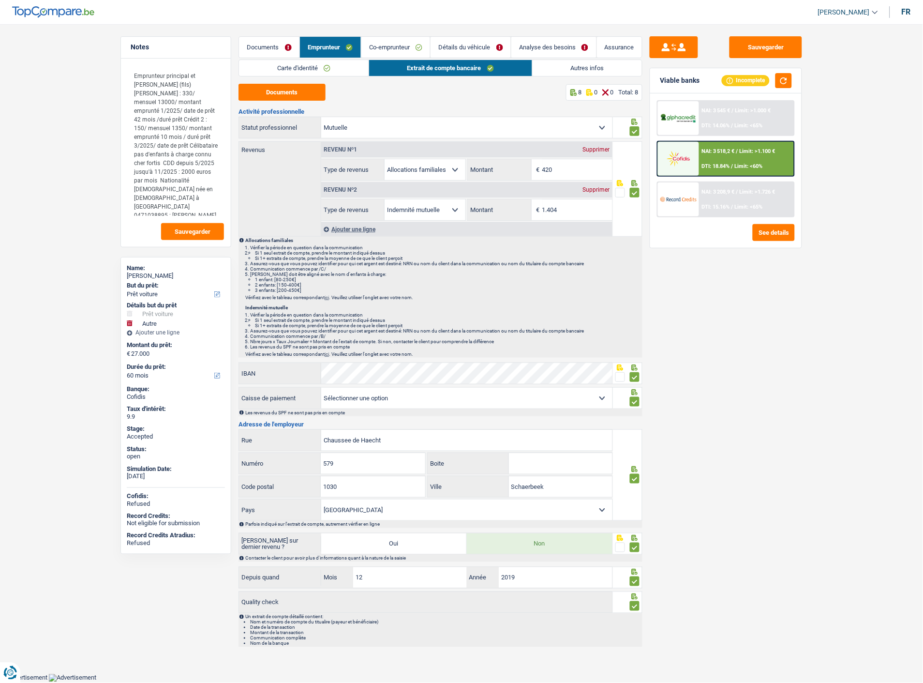
click at [567, 64] on link "Autres infos" at bounding box center [588, 68] width 110 height 16
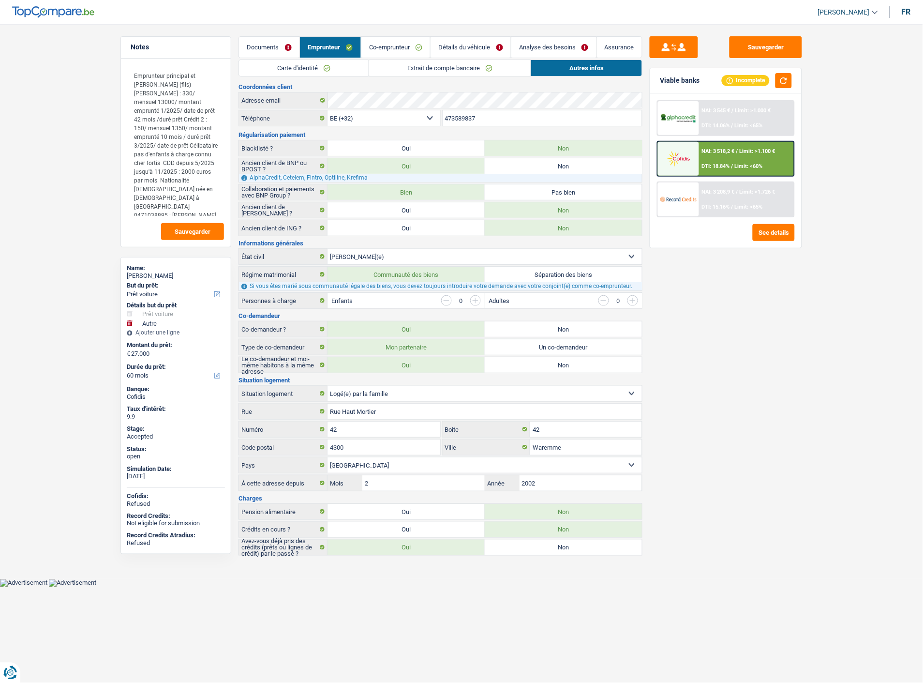
click at [551, 47] on link "Analyse des besoins" at bounding box center [553, 47] width 85 height 21
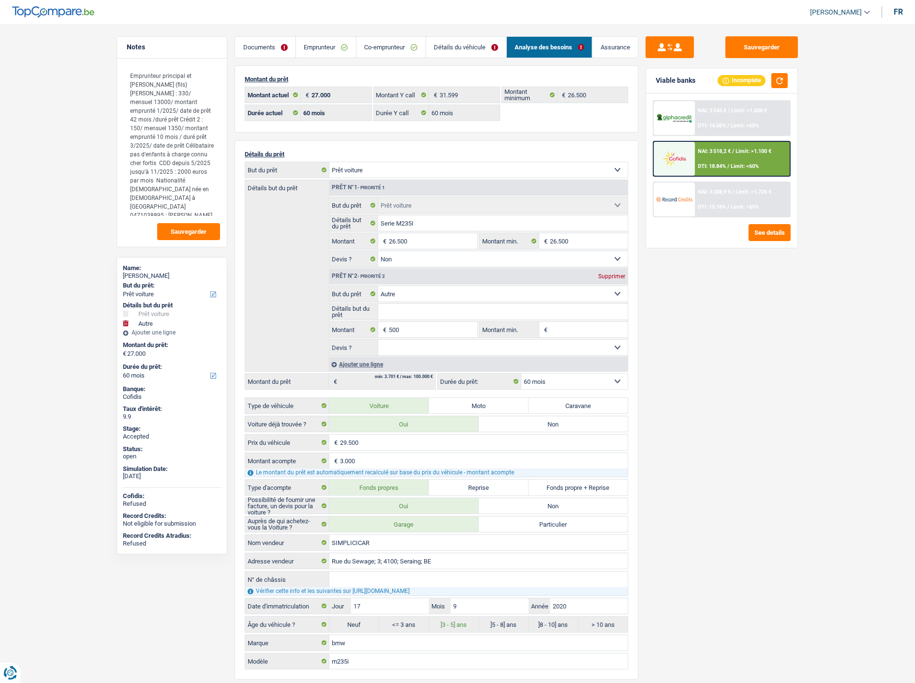
click at [469, 45] on link "Détails du véhicule" at bounding box center [466, 47] width 80 height 21
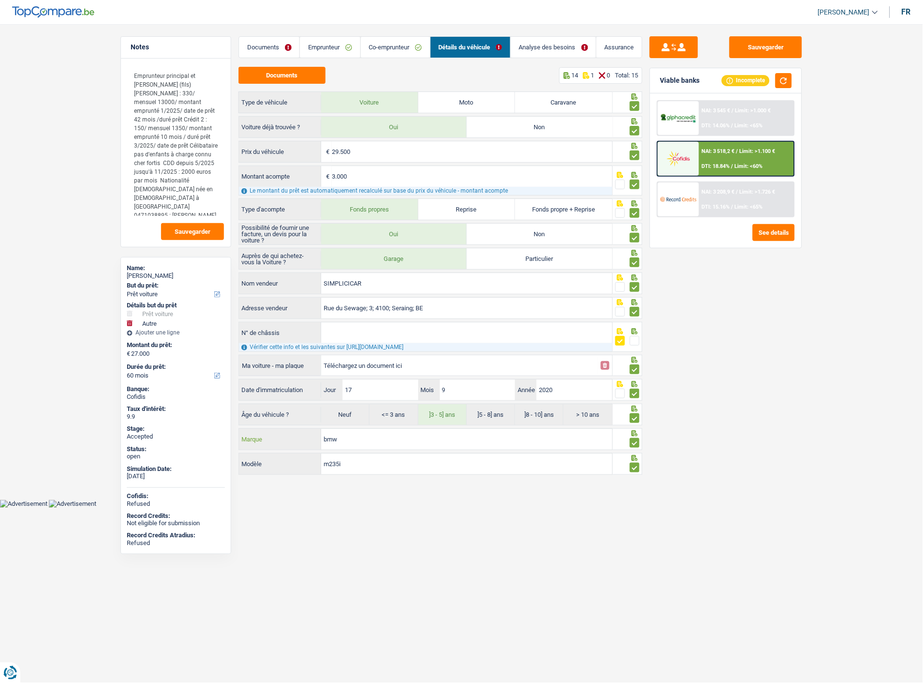
click at [327, 443] on input "bmw" at bounding box center [466, 439] width 291 height 21
click at [758, 119] on div "NAI: 3 545 € / Limit: >1.000 € DTI: 14.06% / Limit: <65%" at bounding box center [746, 118] width 95 height 34
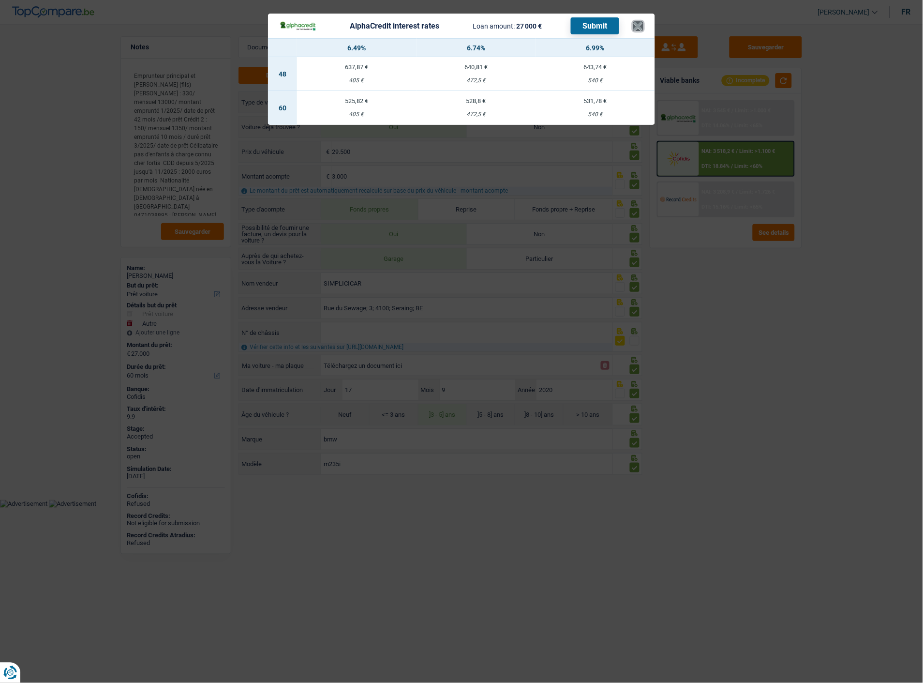
drag, startPoint x: 642, startPoint y: 22, endPoint x: 578, endPoint y: 43, distance: 67.6
click at [642, 21] on button "×" at bounding box center [638, 26] width 10 height 10
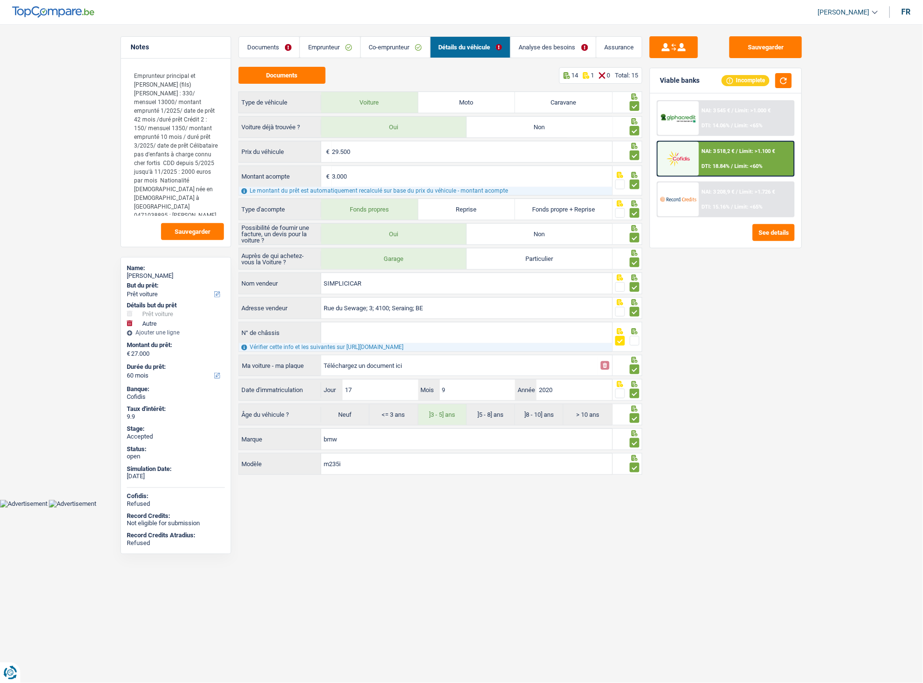
click at [302, 49] on link "Emprunteur" at bounding box center [330, 47] width 60 height 21
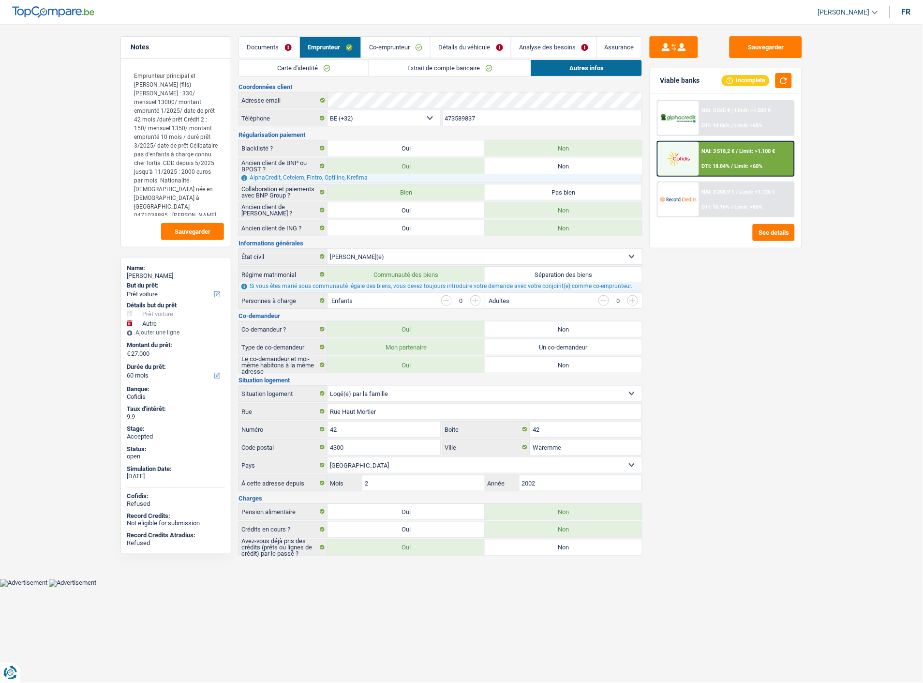
click at [330, 68] on link "Carte d'identité" at bounding box center [304, 68] width 130 height 16
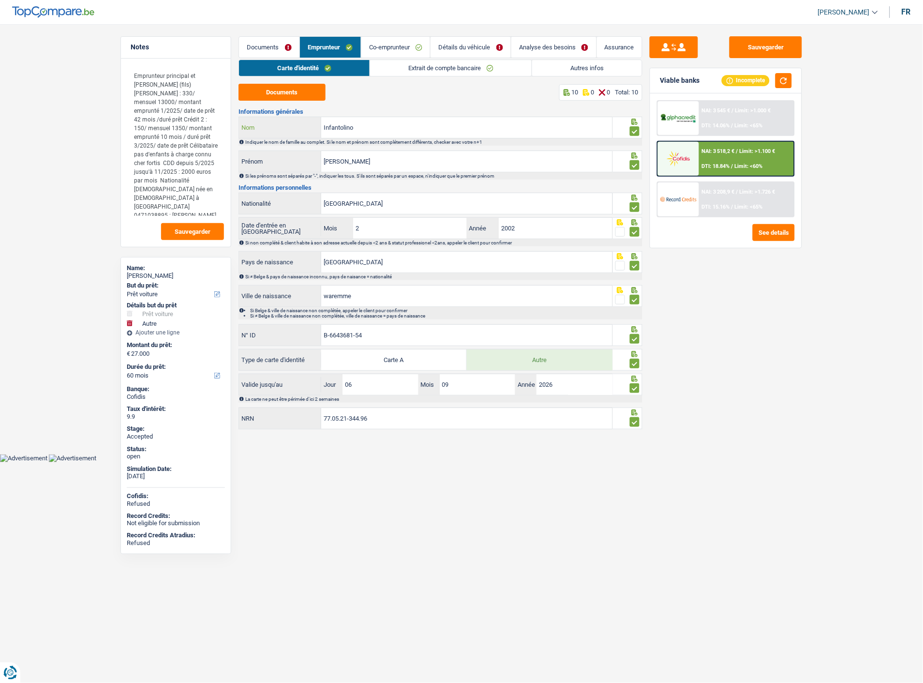
drag, startPoint x: 380, startPoint y: 124, endPoint x: 253, endPoint y: 127, distance: 126.8
click at [253, 127] on div "Infantolino Nom" at bounding box center [425, 127] width 373 height 21
click at [375, 148] on div "Informations générales Infantolino Nom Indiquer le nom de famille au complet. S…" at bounding box center [440, 269] width 404 height 322
drag, startPoint x: 372, startPoint y: 151, endPoint x: 292, endPoint y: 153, distance: 79.3
click at [292, 153] on div "[PERSON_NAME]" at bounding box center [425, 161] width 373 height 21
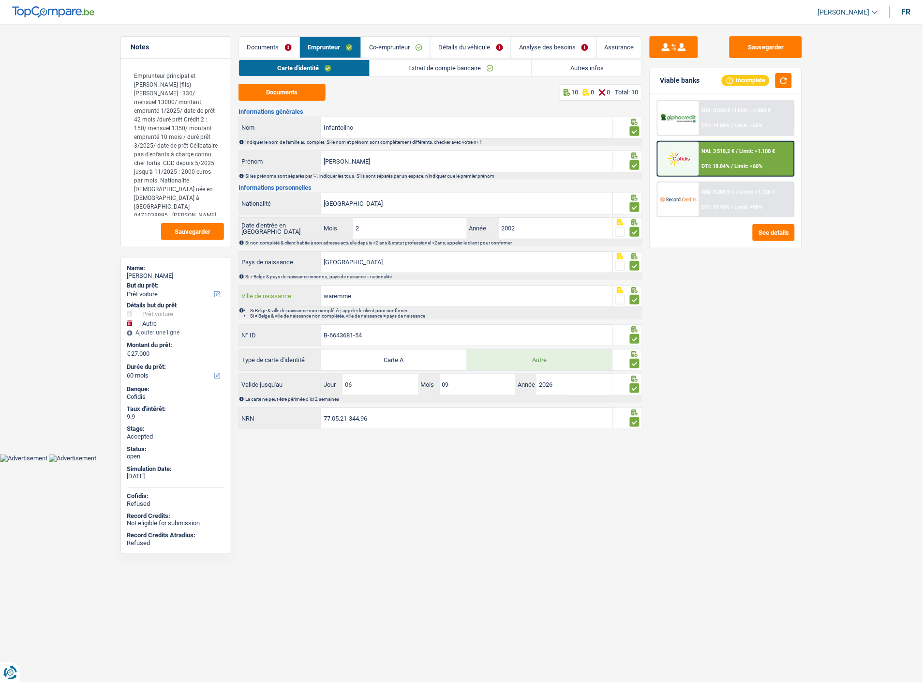
drag, startPoint x: 352, startPoint y: 297, endPoint x: 259, endPoint y: 290, distance: 93.6
click at [253, 291] on div "waremme Ville de naissance" at bounding box center [425, 295] width 373 height 21
drag, startPoint x: 383, startPoint y: 331, endPoint x: 176, endPoint y: 323, distance: 207.2
click at [176, 323] on div "Notes Emprunteur principal et [PERSON_NAME] (fils) [PERSON_NAME] : 330/ mensuel…" at bounding box center [461, 234] width 697 height 396
drag, startPoint x: 401, startPoint y: 421, endPoint x: 787, endPoint y: 436, distance: 386.3
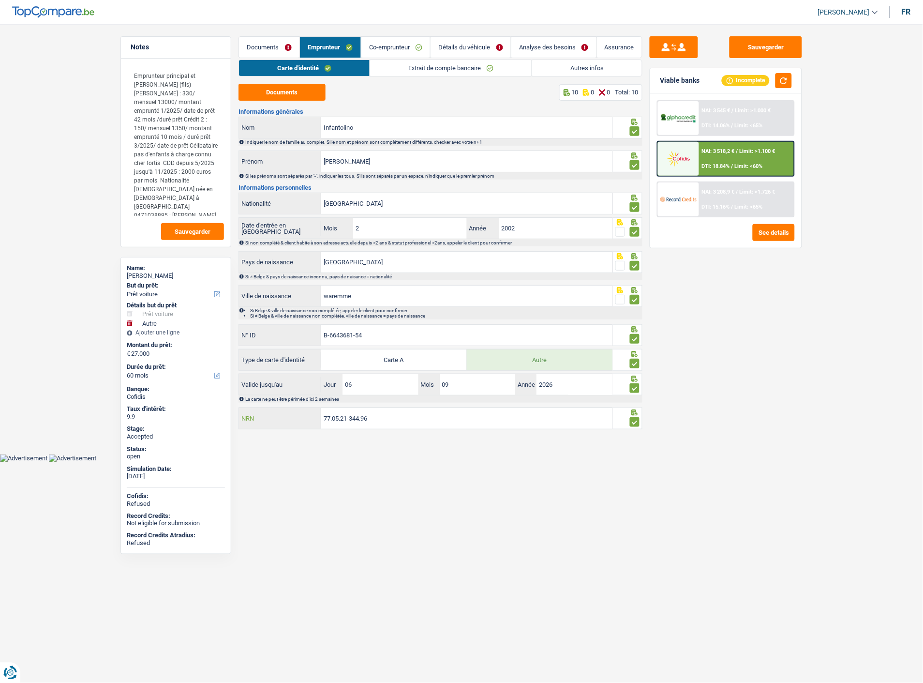
click at [283, 422] on div "77.05.21-344.96 NRN" at bounding box center [425, 418] width 373 height 21
drag, startPoint x: 381, startPoint y: 67, endPoint x: 397, endPoint y: 71, distance: 16.1
click at [382, 67] on link "Extrait de compte bancaire" at bounding box center [451, 68] width 162 height 16
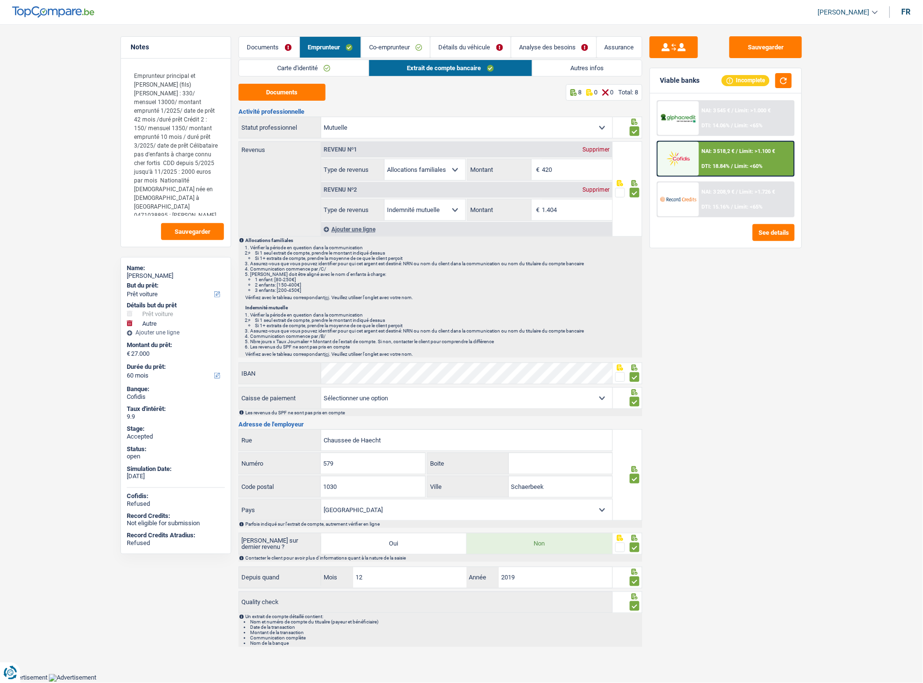
click at [347, 72] on link "Carte d'identité" at bounding box center [304, 68] width 130 height 16
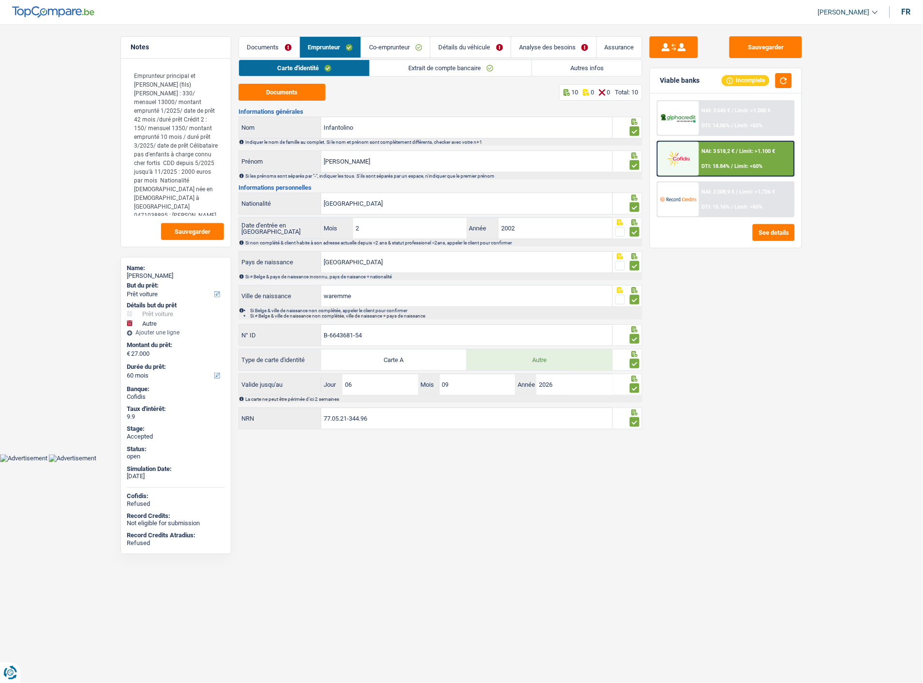
click at [492, 79] on div "Carte d'identité Extrait de compte bancaire Autres infos Documents 10 0 0 Total…" at bounding box center [440, 245] width 404 height 371
click at [586, 69] on link "Autres infos" at bounding box center [587, 68] width 110 height 16
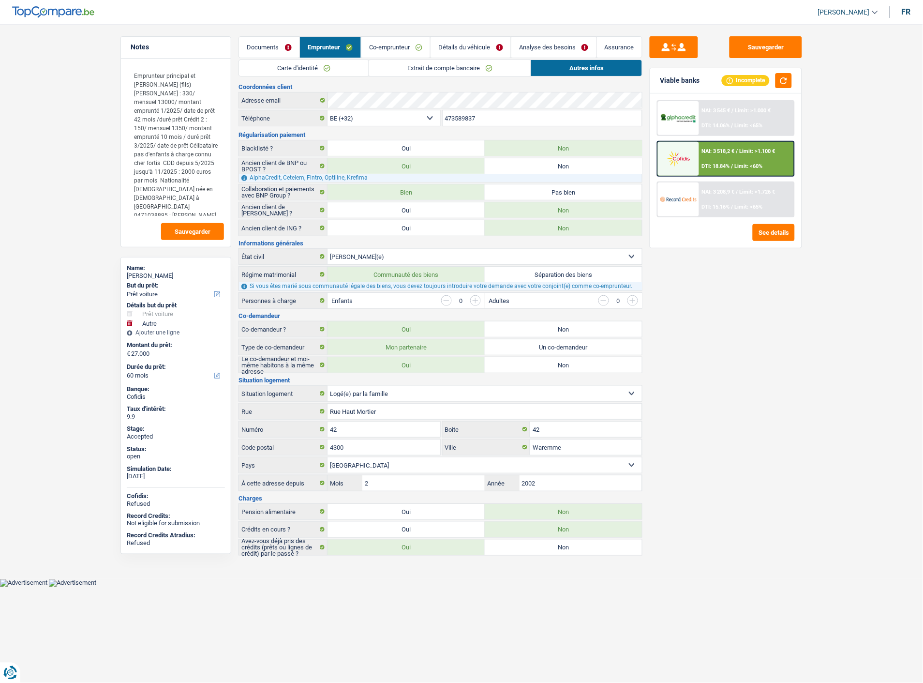
click at [428, 81] on div "Carte d'identité Extrait de compte bancaire Autres infos Documents 10 0 0 Total…" at bounding box center [440, 308] width 404 height 496
click at [428, 70] on link "Extrait de compte bancaire" at bounding box center [450, 68] width 162 height 16
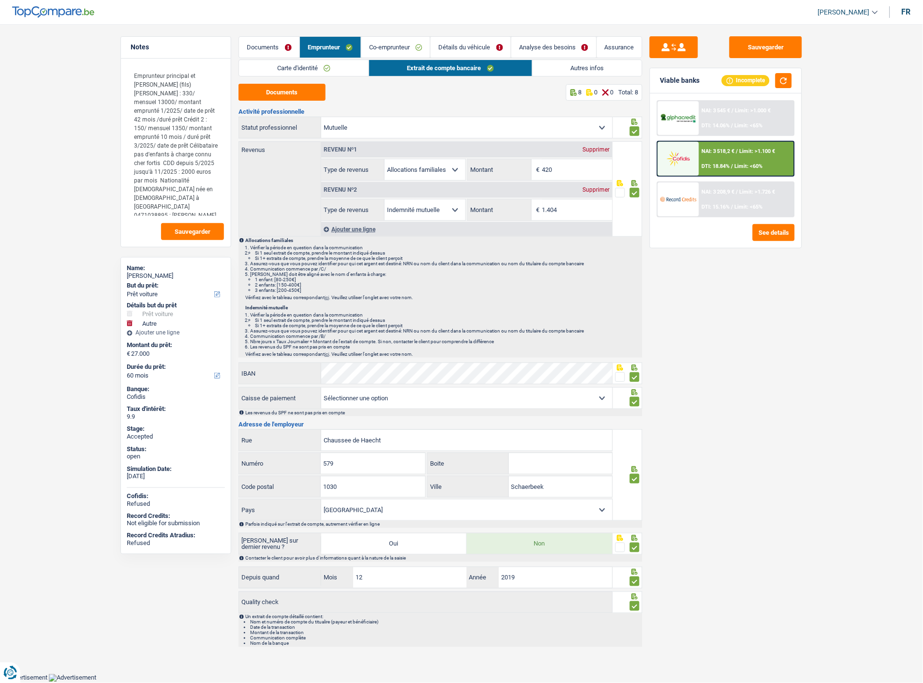
click at [328, 66] on link "Carte d'identité" at bounding box center [304, 68] width 130 height 16
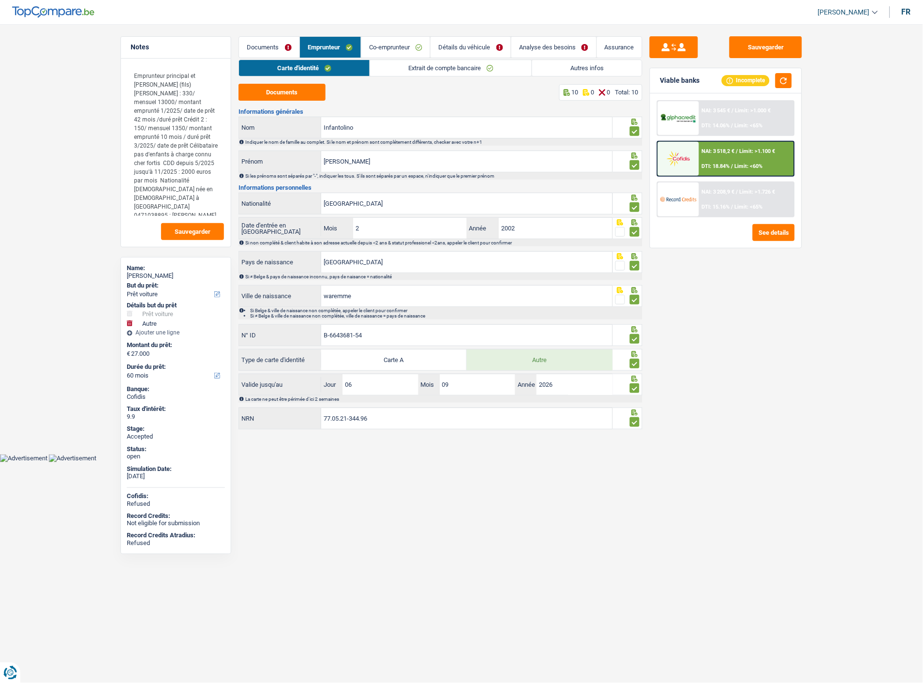
click at [404, 78] on div "Carte d'identité Extrait de compte bancaire Autres infos Documents 10 0 0 Total…" at bounding box center [440, 245] width 404 height 371
click at [419, 70] on link "Extrait de compte bancaire" at bounding box center [451, 68] width 162 height 16
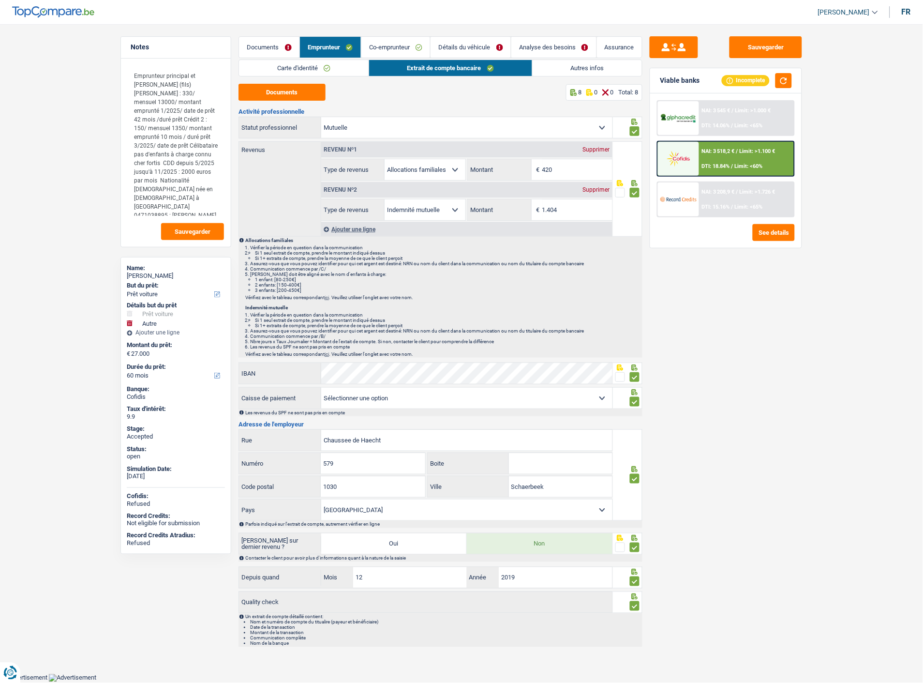
click at [593, 76] on div "Carte d'identité Extrait de compte bancaire Autres infos Documents 10 0 0 Total…" at bounding box center [440, 353] width 404 height 587
click at [589, 72] on link "Autres infos" at bounding box center [588, 68] width 110 height 16
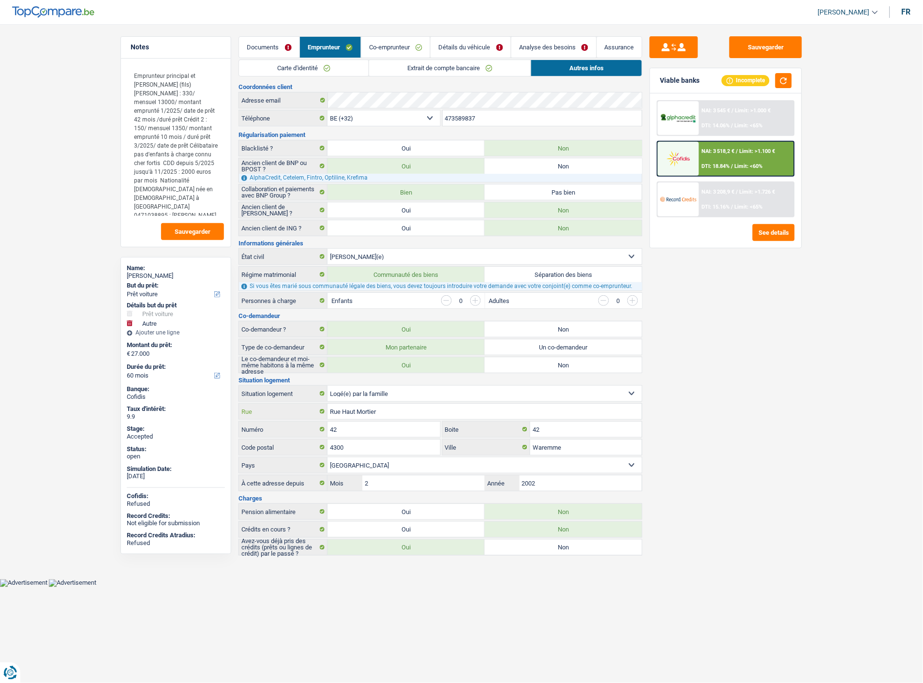
drag, startPoint x: 395, startPoint y: 416, endPoint x: 392, endPoint y: 421, distance: 5.6
click at [308, 411] on div "Rue Haut Mortier Rue" at bounding box center [440, 410] width 403 height 15
click at [456, 70] on link "Extrait de compte bancaire" at bounding box center [450, 68] width 162 height 16
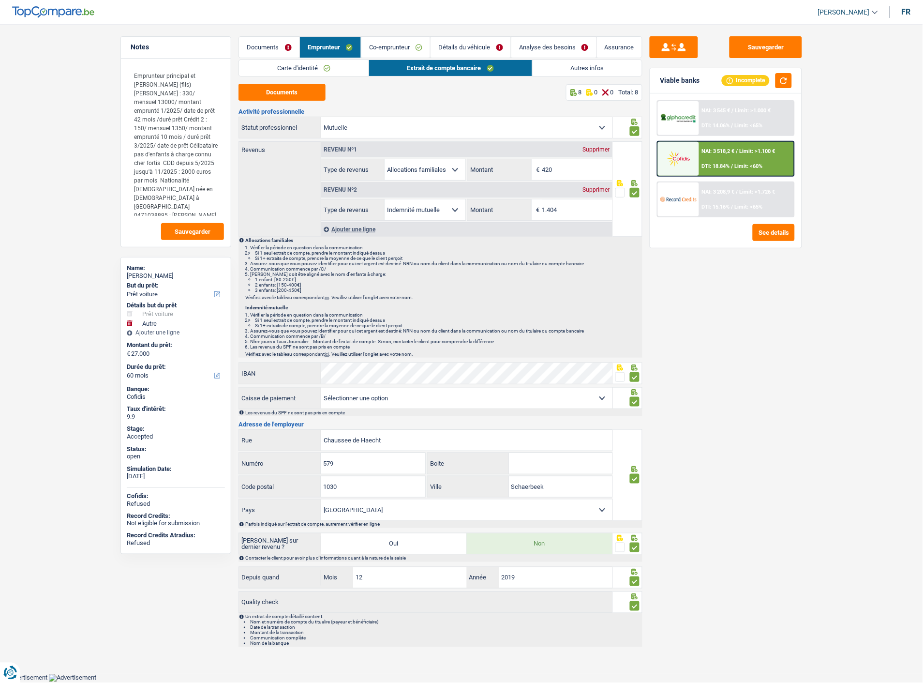
click at [308, 68] on link "Carte d'identité" at bounding box center [304, 68] width 130 height 16
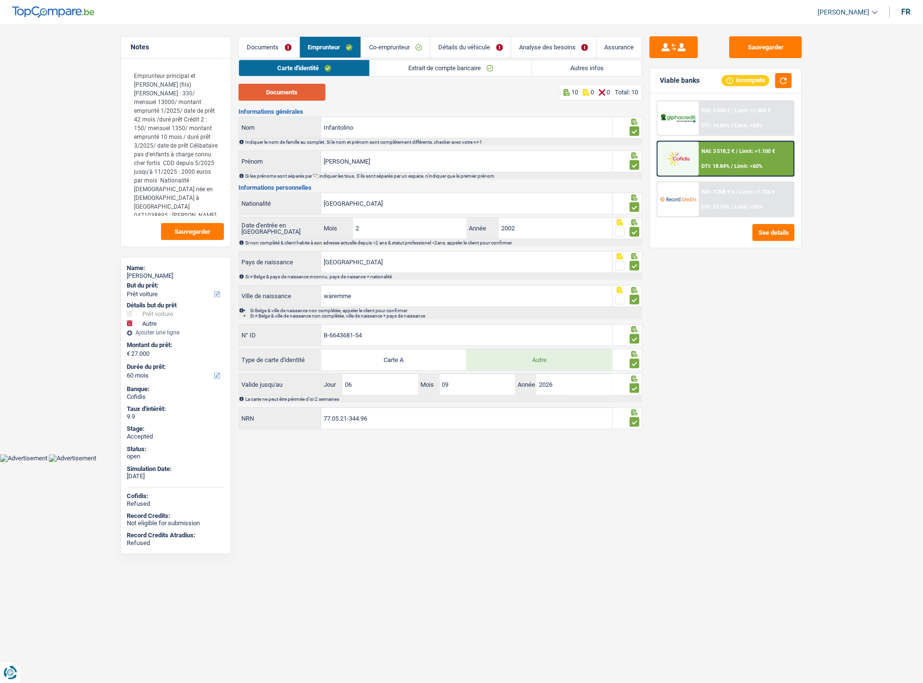
click at [297, 88] on button "Documents" at bounding box center [281, 92] width 87 height 17
drag, startPoint x: 372, startPoint y: 71, endPoint x: 378, endPoint y: 70, distance: 5.4
click at [373, 71] on link "Extrait de compte bancaire" at bounding box center [451, 68] width 162 height 16
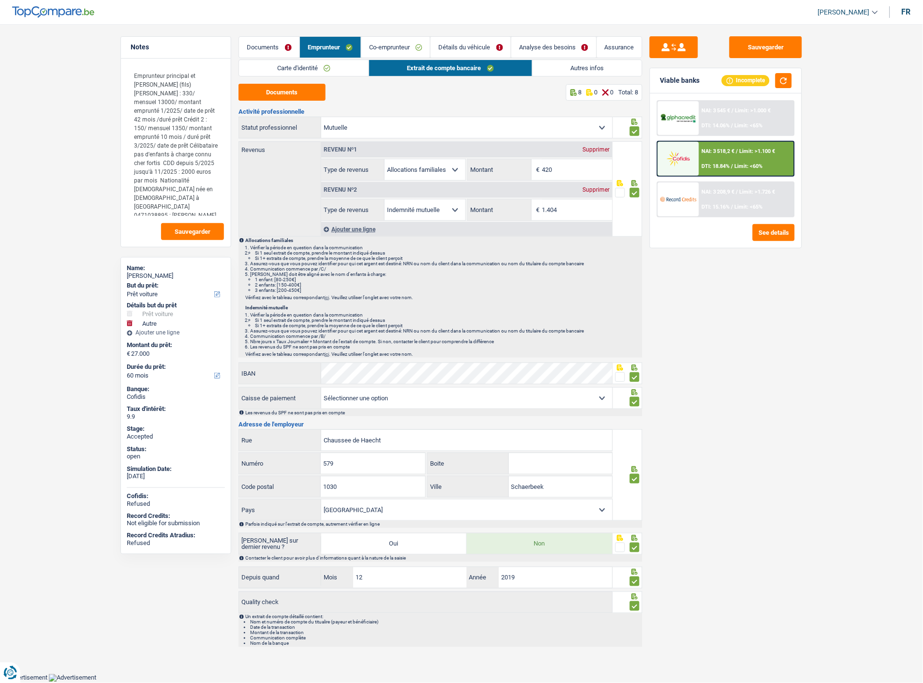
drag, startPoint x: 407, startPoint y: 402, endPoint x: 327, endPoint y: 395, distance: 80.6
click at [327, 395] on select "Mutualité [DEMOGRAPHIC_DATA] Mutualité Socialiste (Solidaris) SPF Sécurité Soci…" at bounding box center [466, 397] width 291 height 21
click at [334, 395] on select "Mutualité [DEMOGRAPHIC_DATA] Mutualité Socialiste (Solidaris) SPF Sécurité Soci…" at bounding box center [466, 397] width 291 height 21
drag, startPoint x: 420, startPoint y: 441, endPoint x: 410, endPoint y: 444, distance: 10.7
click at [418, 443] on input "Chaussee de Haecht" at bounding box center [466, 440] width 291 height 21
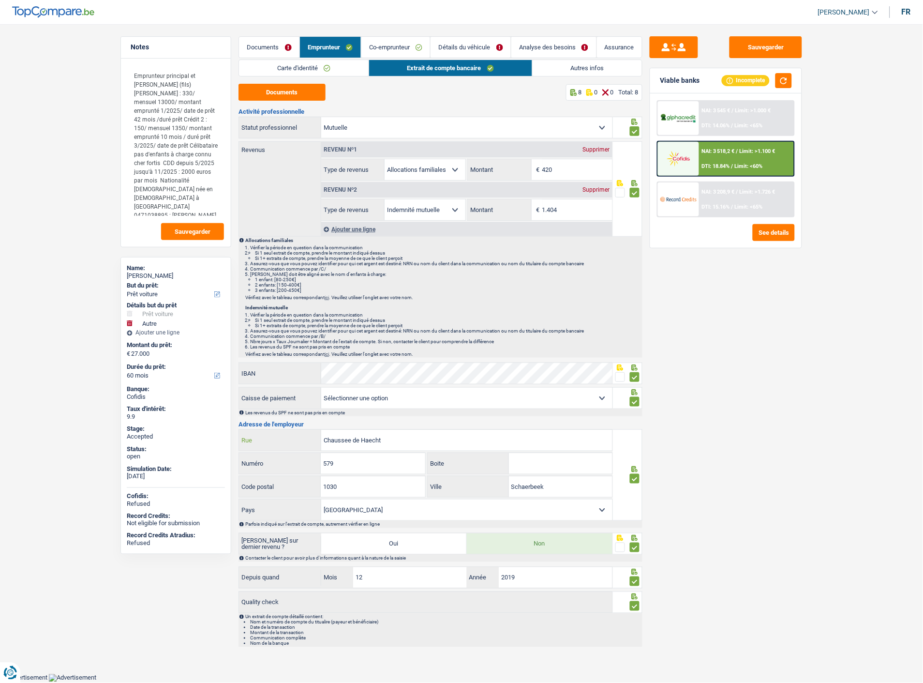
drag, startPoint x: 410, startPoint y: 444, endPoint x: 243, endPoint y: 433, distance: 167.3
click at [239, 433] on div "Chaussee de Haecht Rue" at bounding box center [425, 440] width 373 height 21
click at [399, 39] on link "Co-emprunteur" at bounding box center [395, 47] width 69 height 21
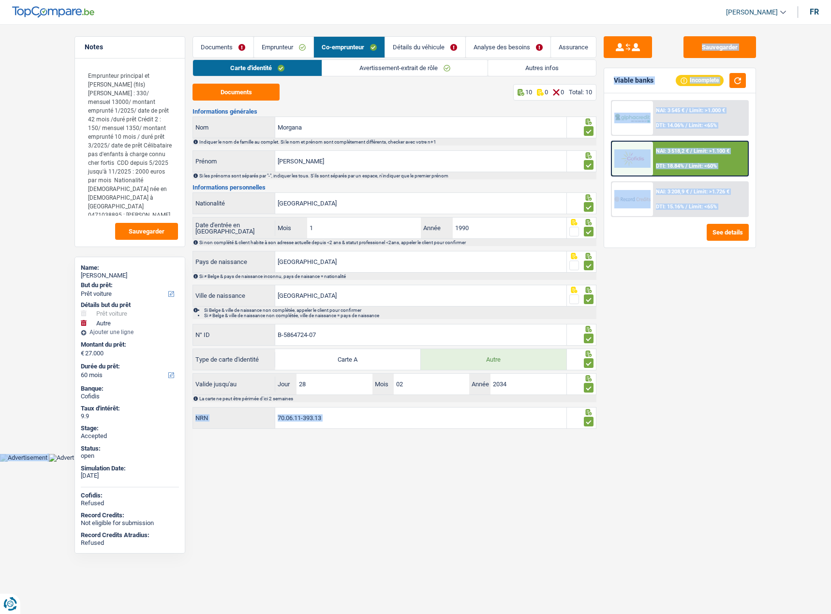
drag, startPoint x: 558, startPoint y: 4, endPoint x: 447, endPoint y: 456, distance: 465.6
click at [447, 456] on body "Vous avez le contrôle de vos données Nous utilisons des cookies, tout comme nos…" at bounding box center [415, 238] width 831 height 447
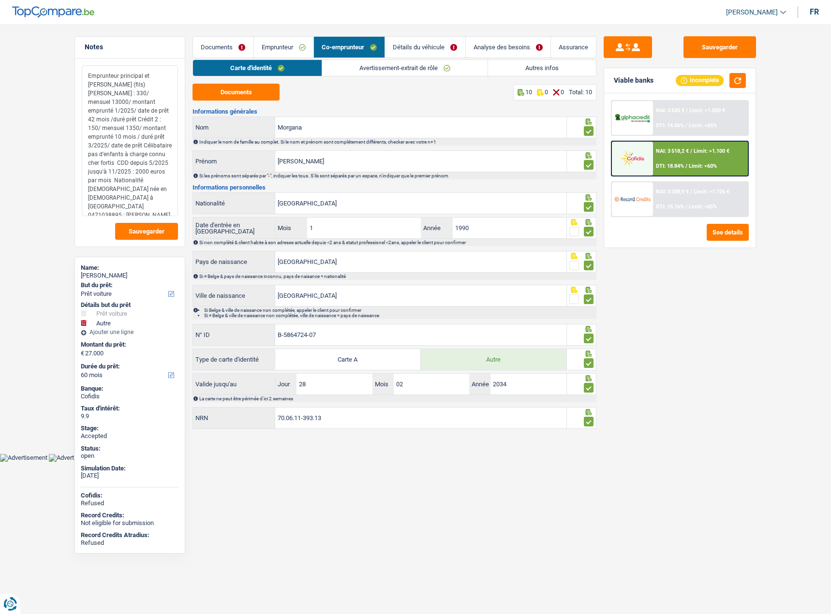
drag, startPoint x: 88, startPoint y: 75, endPoint x: 155, endPoint y: 82, distance: 67.6
click at [155, 82] on textarea "Emprunteur principal et [PERSON_NAME] (fils) [PERSON_NAME] : 330/ mensuel 13000…" at bounding box center [130, 140] width 96 height 151
click at [150, 78] on textarea "Emprunteur principal et [PERSON_NAME] (fils) [PERSON_NAME] : 330/ mensuel 13000…" at bounding box center [130, 140] width 96 height 151
drag, startPoint x: 89, startPoint y: 96, endPoint x: 152, endPoint y: 106, distance: 64.1
click at [152, 106] on textarea "Emprunteur principal et [PERSON_NAME] (fils) [PERSON_NAME] : 330/ mensuel 13000…" at bounding box center [130, 140] width 96 height 151
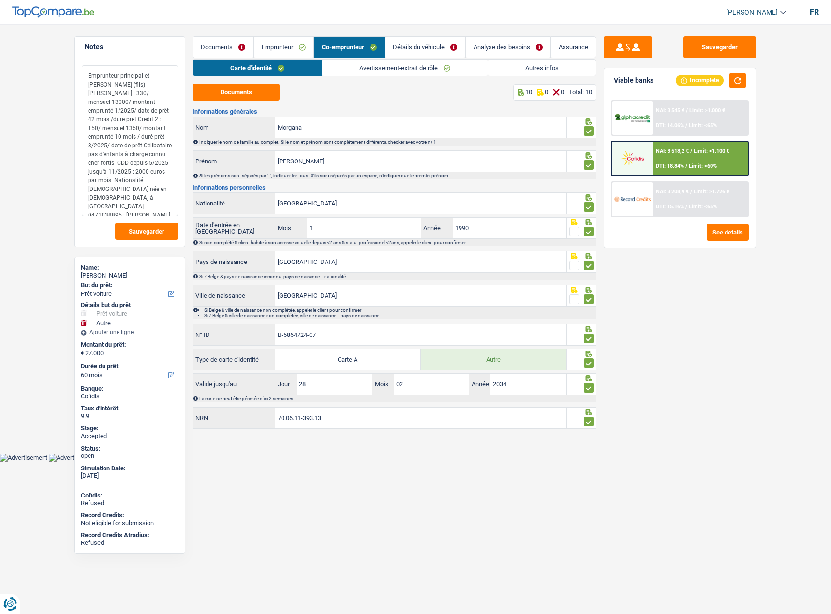
click at [105, 100] on textarea "Emprunteur principal et [PERSON_NAME] (fils) [PERSON_NAME] : 330/ mensuel 13000…" at bounding box center [130, 140] width 96 height 151
drag, startPoint x: 328, startPoint y: 164, endPoint x: 252, endPoint y: 164, distance: 76.0
click at [246, 164] on div "[PERSON_NAME]" at bounding box center [379, 161] width 373 height 21
drag, startPoint x: 314, startPoint y: 123, endPoint x: 193, endPoint y: 125, distance: 121.4
click at [193, 125] on div "Morgana Nom" at bounding box center [379, 127] width 373 height 21
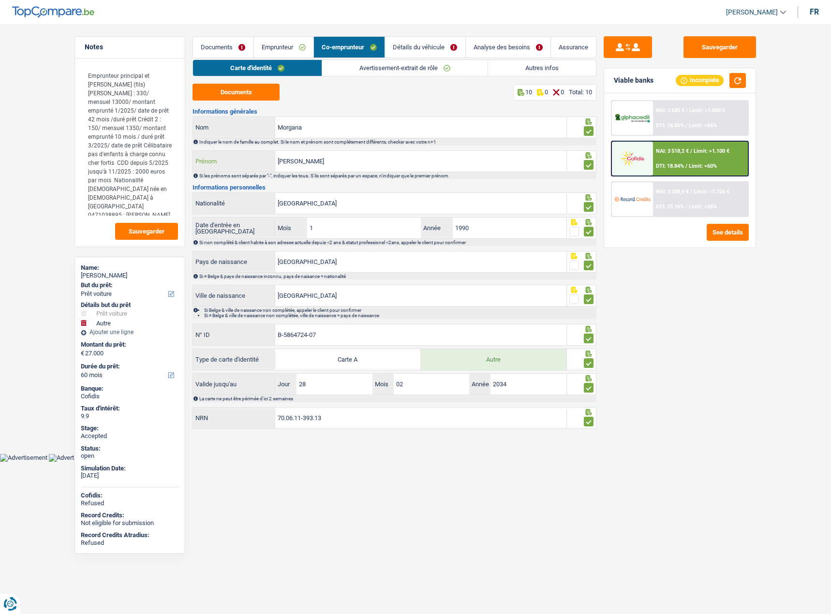
click at [308, 160] on input "[PERSON_NAME]" at bounding box center [420, 161] width 291 height 21
drag, startPoint x: 323, startPoint y: 162, endPoint x: 279, endPoint y: 173, distance: 45.4
click at [202, 163] on div "[PERSON_NAME]" at bounding box center [379, 161] width 373 height 21
drag, startPoint x: 344, startPoint y: 286, endPoint x: 177, endPoint y: 298, distance: 167.9
click at [177, 298] on div "Notes Emprunteur principal et [PERSON_NAME] (fils) [PERSON_NAME] : 330/ mensuel…" at bounding box center [415, 234] width 697 height 396
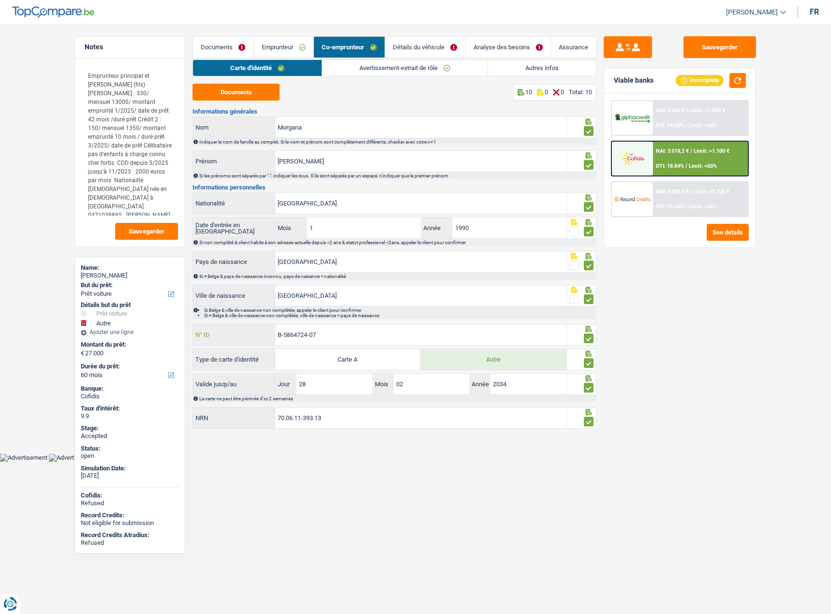
drag, startPoint x: 320, startPoint y: 333, endPoint x: 192, endPoint y: 337, distance: 128.3
click at [192, 337] on div "Notes Emprunteur principal et [PERSON_NAME] (fils) [PERSON_NAME] : 330/ mensuel…" at bounding box center [415, 234] width 697 height 396
click at [262, 93] on button "Documents" at bounding box center [236, 92] width 87 height 17
click at [380, 407] on div "Informations générales Morgana Nom Indiquer le nom de famille au complet. Si le…" at bounding box center [395, 269] width 404 height 322
drag, startPoint x: 351, startPoint y: 418, endPoint x: 208, endPoint y: 420, distance: 143.7
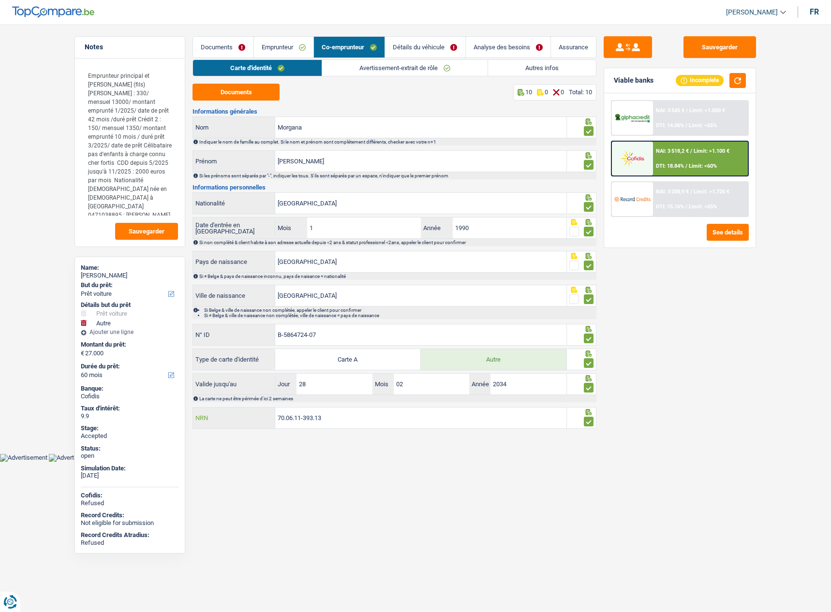
click at [208, 420] on div "70.06.11-393.13 NRN" at bounding box center [379, 418] width 373 height 21
click at [399, 68] on link "Avertissement-extrait de rôle" at bounding box center [404, 68] width 165 height 16
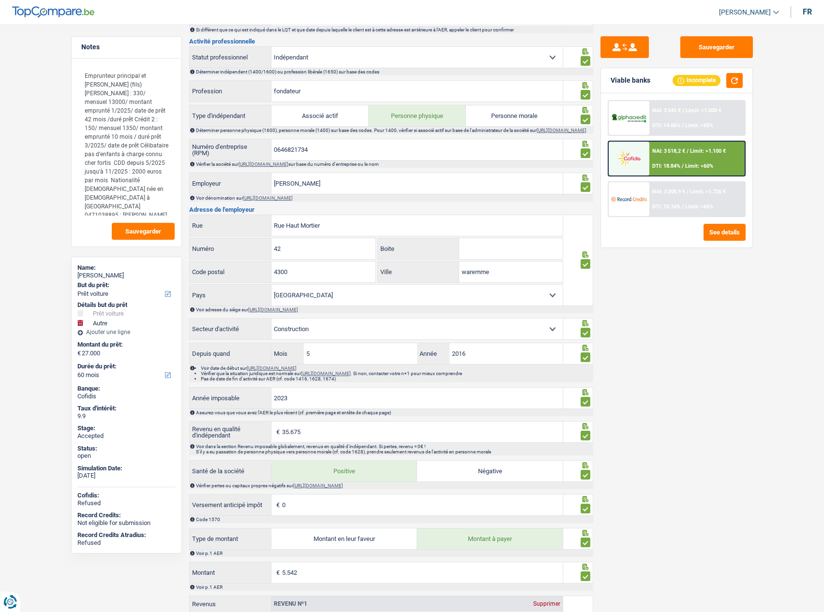
scroll to position [435, 0]
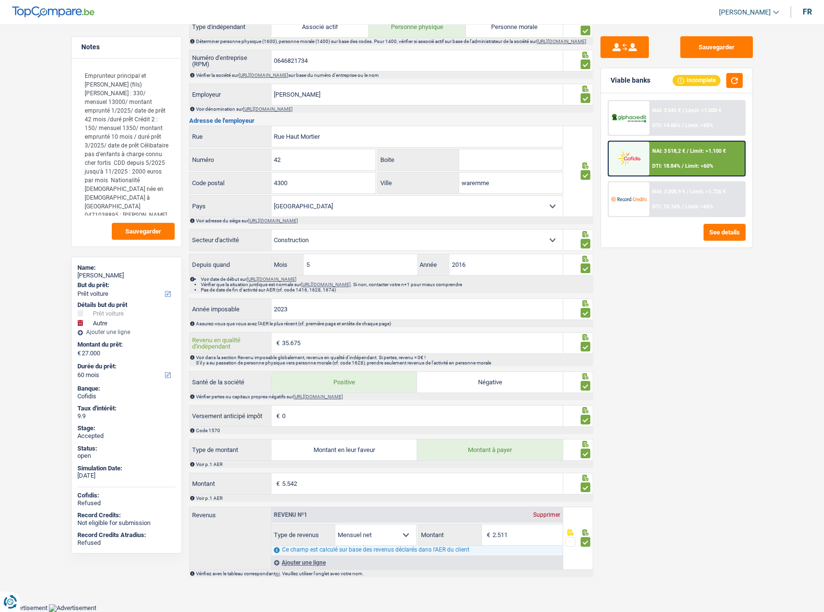
drag, startPoint x: 317, startPoint y: 345, endPoint x: 265, endPoint y: 344, distance: 52.7
click at [251, 345] on div "35.675 € Revenu en qualité d'indépendant" at bounding box center [376, 343] width 373 height 21
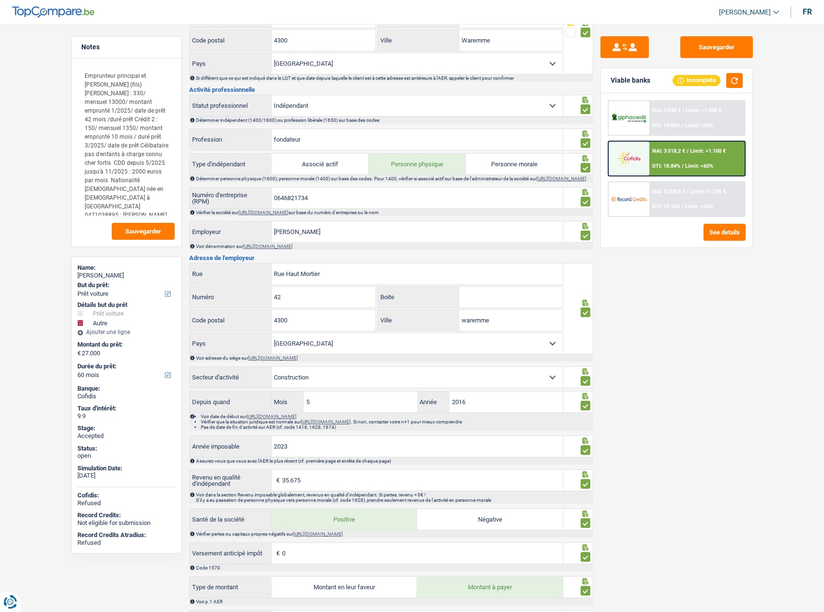
scroll to position [290, 0]
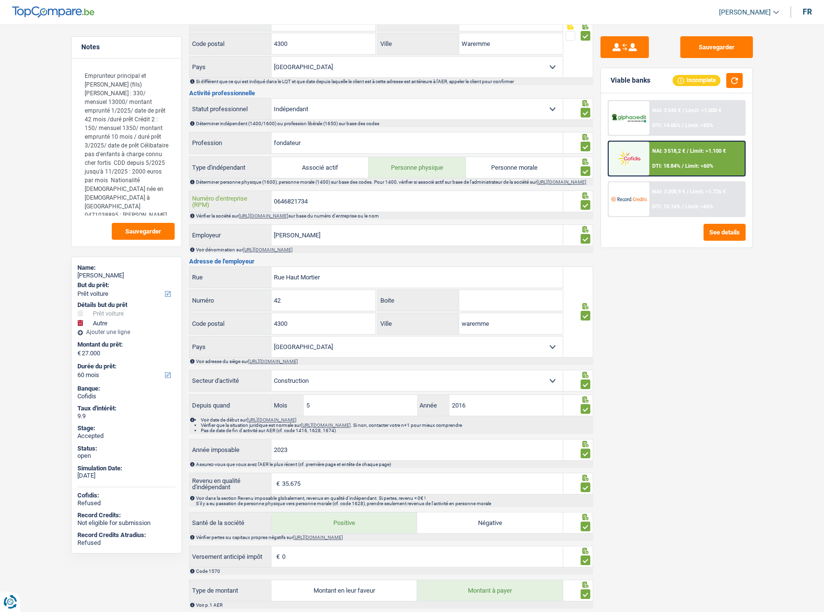
click at [286, 206] on input "0646821734" at bounding box center [416, 201] width 291 height 21
drag, startPoint x: 286, startPoint y: 206, endPoint x: 781, endPoint y: 288, distance: 501.6
click at [289, 206] on input "0646821734" at bounding box center [416, 201] width 291 height 21
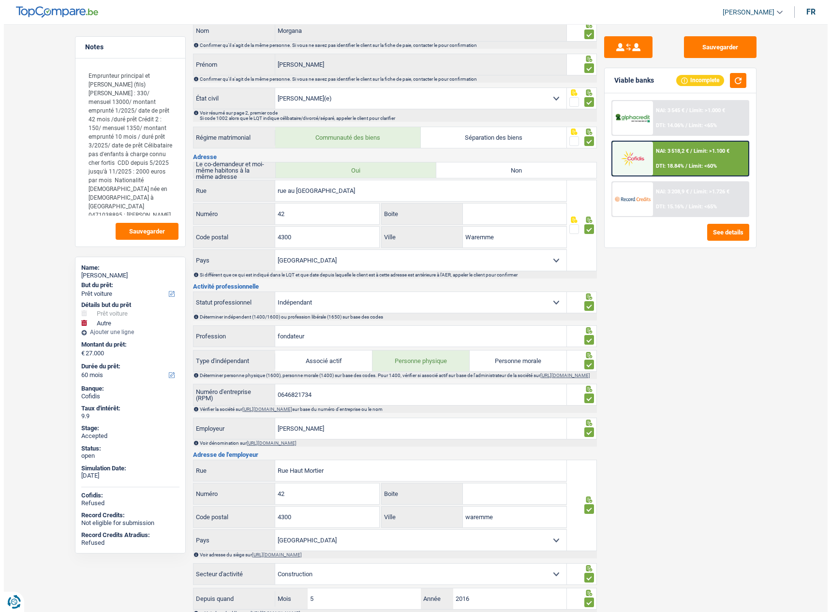
scroll to position [0, 0]
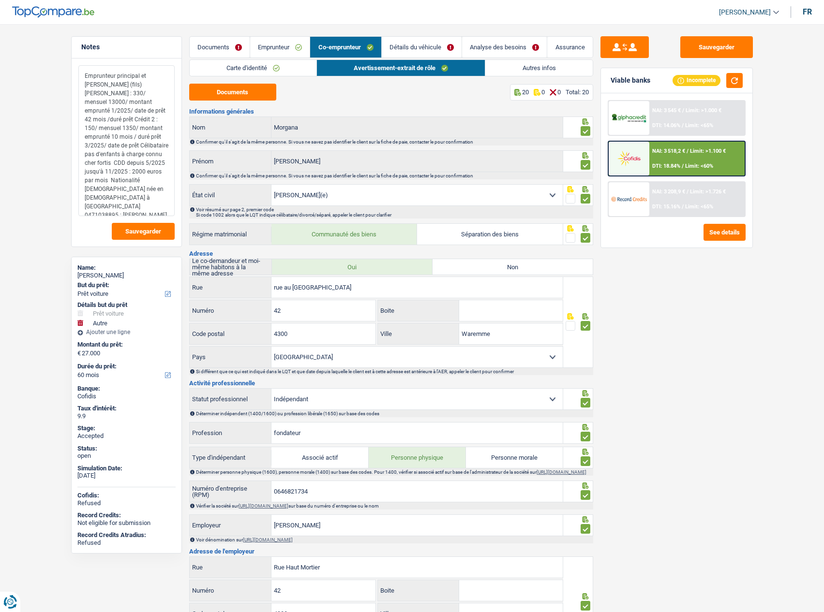
click at [96, 86] on textarea "Emprunteur principal et [PERSON_NAME] (fils) [PERSON_NAME] : 330/ mensuel 13000…" at bounding box center [126, 140] width 96 height 151
click at [117, 89] on textarea "Emprunteur principal et [PERSON_NAME] (fils) [PERSON_NAME] : 330/ mensuel 13000…" at bounding box center [126, 140] width 96 height 151
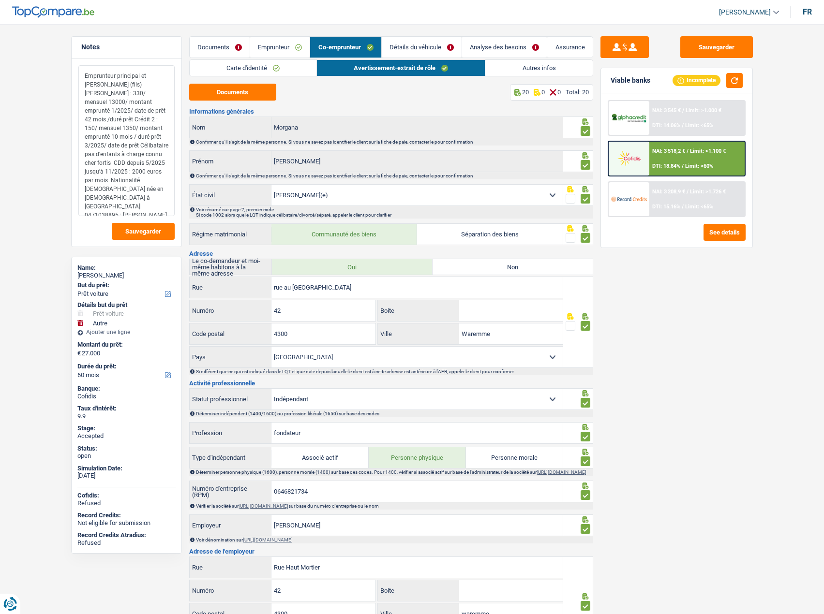
click at [116, 100] on textarea "Emprunteur principal et [PERSON_NAME] (fils) [PERSON_NAME] : 330/ mensuel 13000…" at bounding box center [126, 140] width 96 height 151
click at [302, 63] on link "Carte d'identité" at bounding box center [253, 68] width 127 height 16
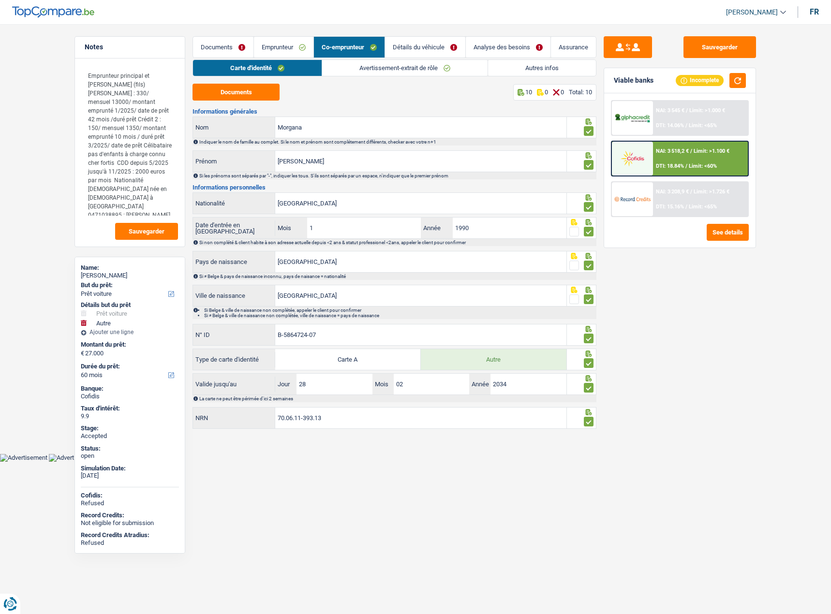
drag, startPoint x: 464, startPoint y: 62, endPoint x: 491, endPoint y: 62, distance: 26.6
click at [464, 62] on link "Avertissement-extrait de rôle" at bounding box center [404, 68] width 165 height 16
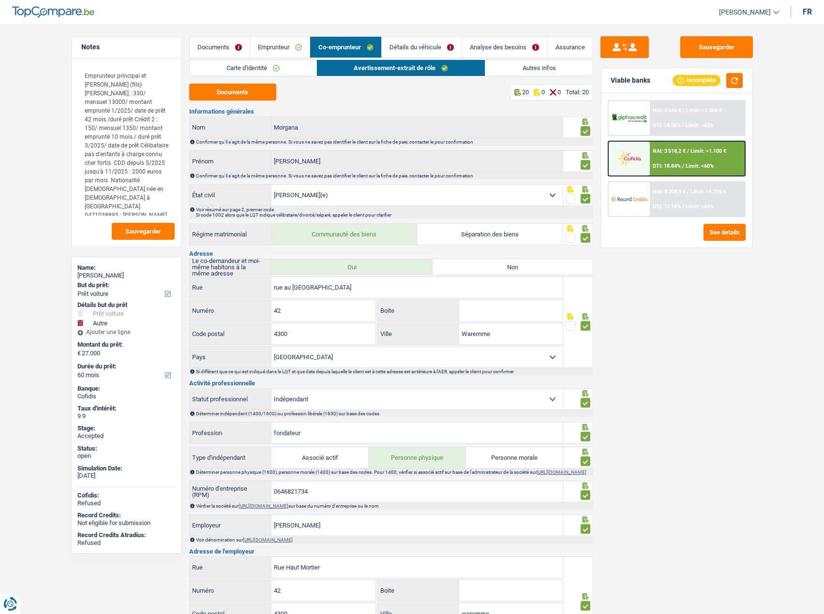
click at [536, 62] on link "Autres infos" at bounding box center [538, 68] width 107 height 16
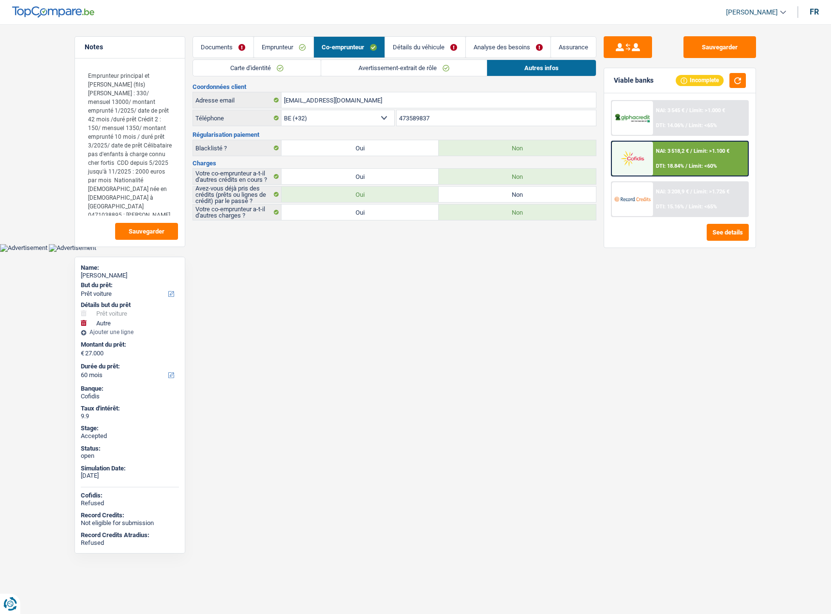
drag, startPoint x: 207, startPoint y: 45, endPoint x: 219, endPoint y: 45, distance: 12.1
click at [208, 45] on link "Documents" at bounding box center [223, 47] width 60 height 21
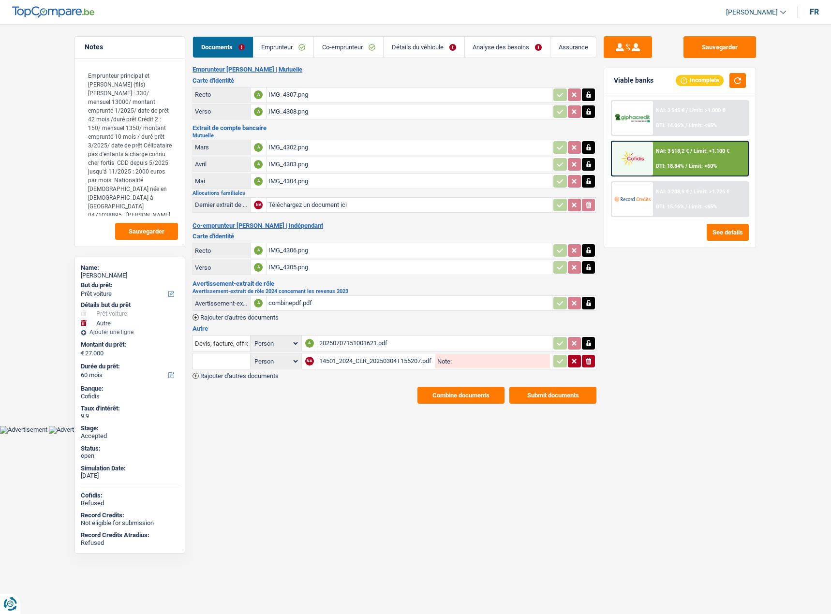
click at [367, 361] on div "14501_2024_CER_20250304T155207.pdf" at bounding box center [376, 361] width 114 height 15
click at [370, 344] on div "20250707151001621.pdf" at bounding box center [434, 343] width 231 height 15
click at [303, 309] on div "combinepdf.pdf" at bounding box center [409, 303] width 282 height 15
click at [280, 94] on div "IMG_4307.png" at bounding box center [409, 95] width 282 height 15
click at [296, 256] on div "IMG_4306.png" at bounding box center [409, 250] width 282 height 15
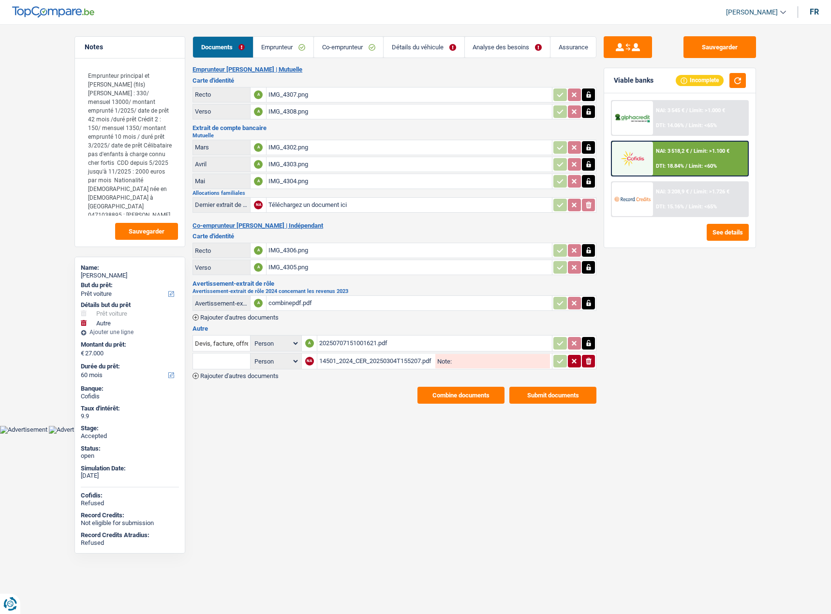
click at [347, 343] on div "20250707151001621.pdf" at bounding box center [434, 343] width 231 height 15
drag, startPoint x: 85, startPoint y: 73, endPoint x: 181, endPoint y: 134, distance: 113.9
click at [181, 134] on div "Emprunteur principal et [PERSON_NAME] (fils) [PERSON_NAME] : 330/ mensuel 13000…" at bounding box center [130, 153] width 110 height 188
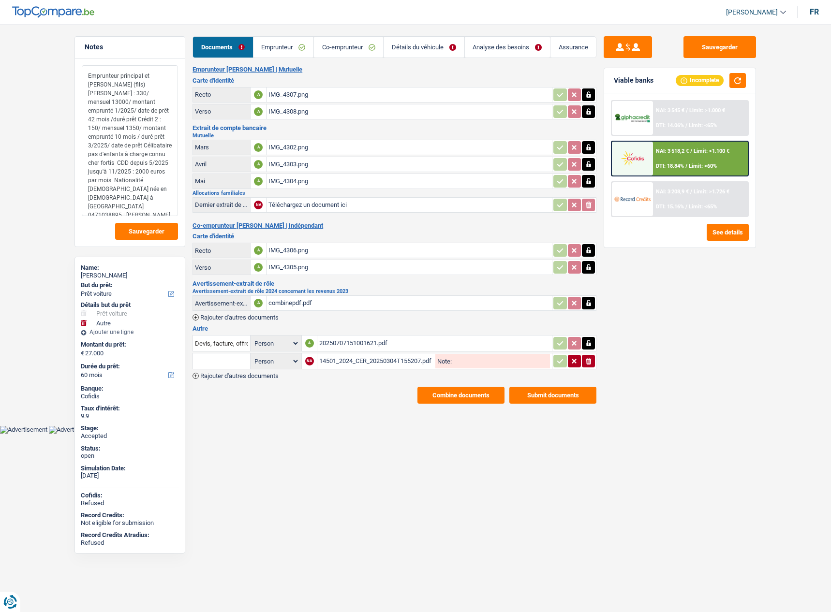
click at [144, 116] on textarea "Emprunteur principal et [PERSON_NAME] (fils) [PERSON_NAME] : 330/ mensuel 13000…" at bounding box center [130, 140] width 96 height 151
drag, startPoint x: 85, startPoint y: 85, endPoint x: 130, endPoint y: 87, distance: 44.5
click at [130, 87] on textarea "Emprunteur principal et [PERSON_NAME] (fils) [PERSON_NAME] : 330/ mensuel 13000…" at bounding box center [130, 140] width 96 height 151
